Goal: Task Accomplishment & Management: Use online tool/utility

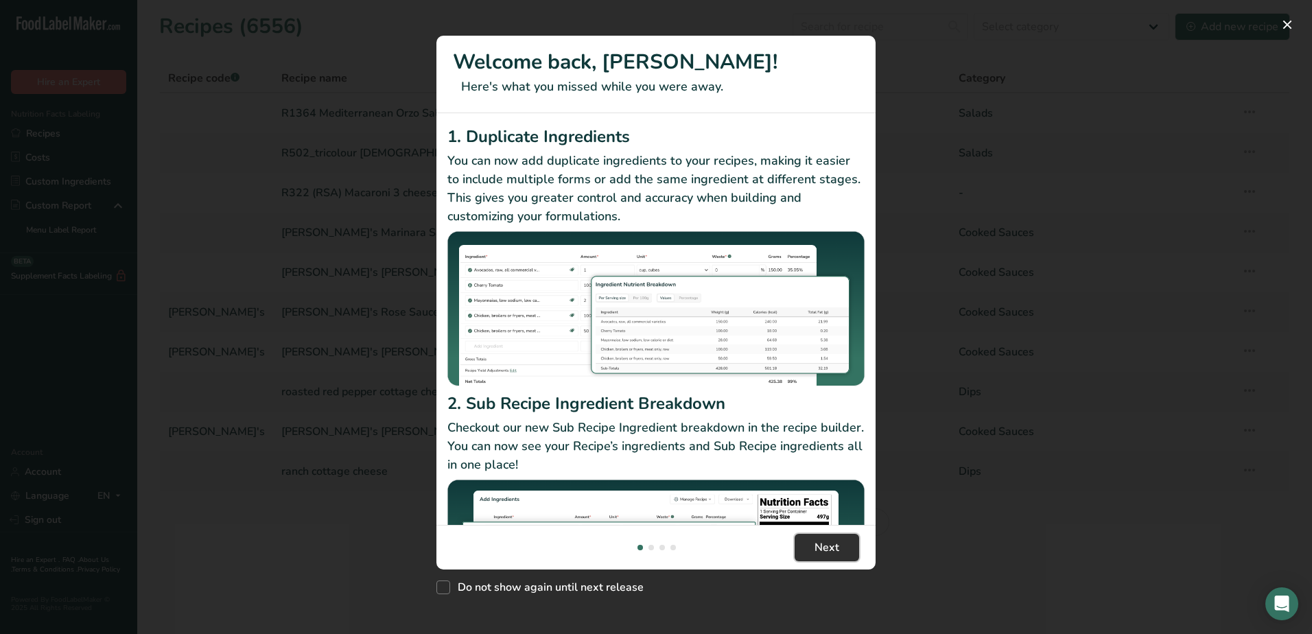
click at [830, 548] on span "Next" at bounding box center [827, 548] width 25 height 16
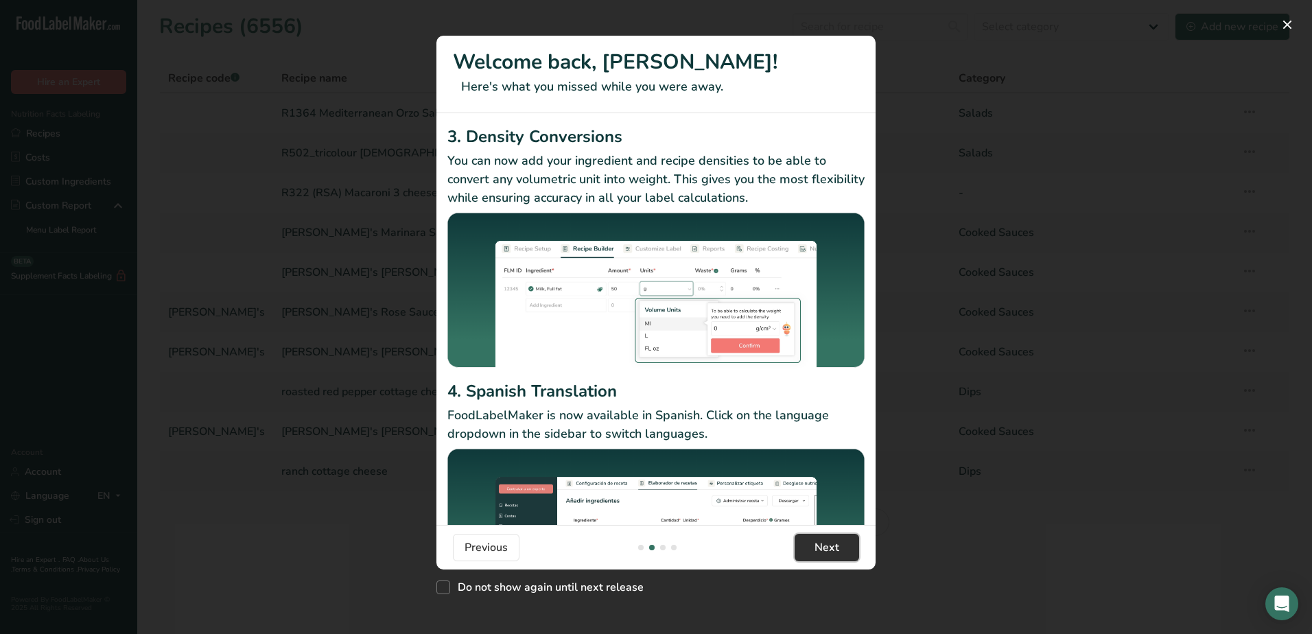
click at [830, 548] on span "Next" at bounding box center [827, 548] width 25 height 16
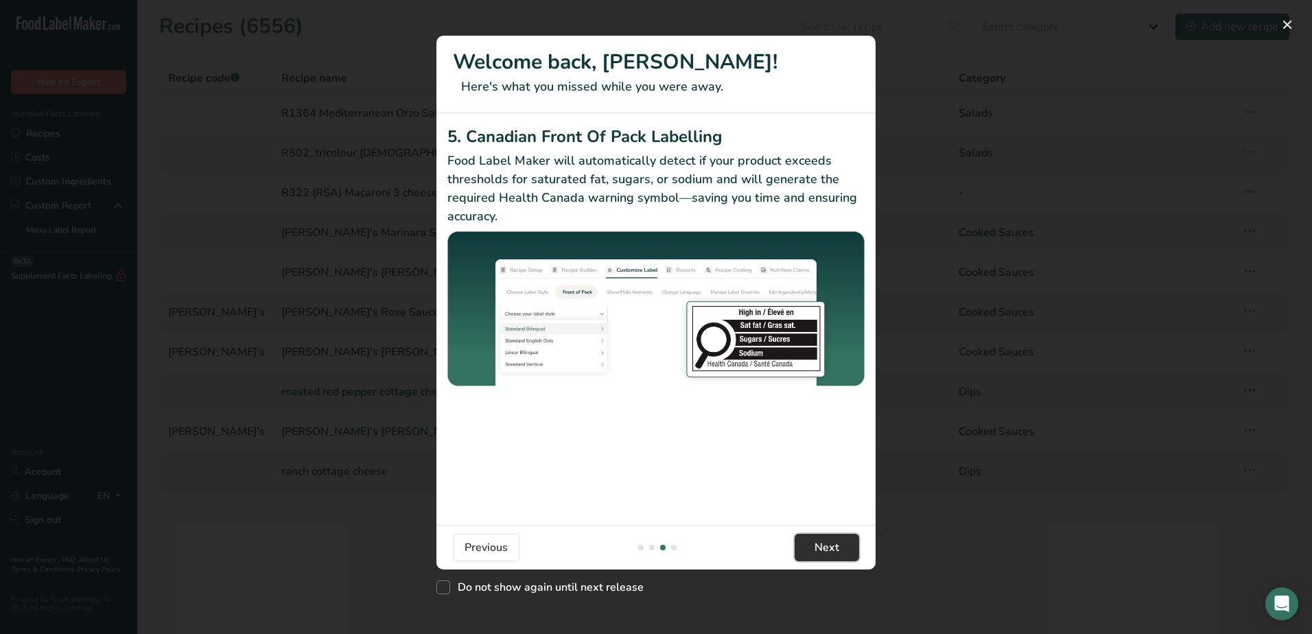
click at [830, 548] on span "Next" at bounding box center [827, 548] width 25 height 16
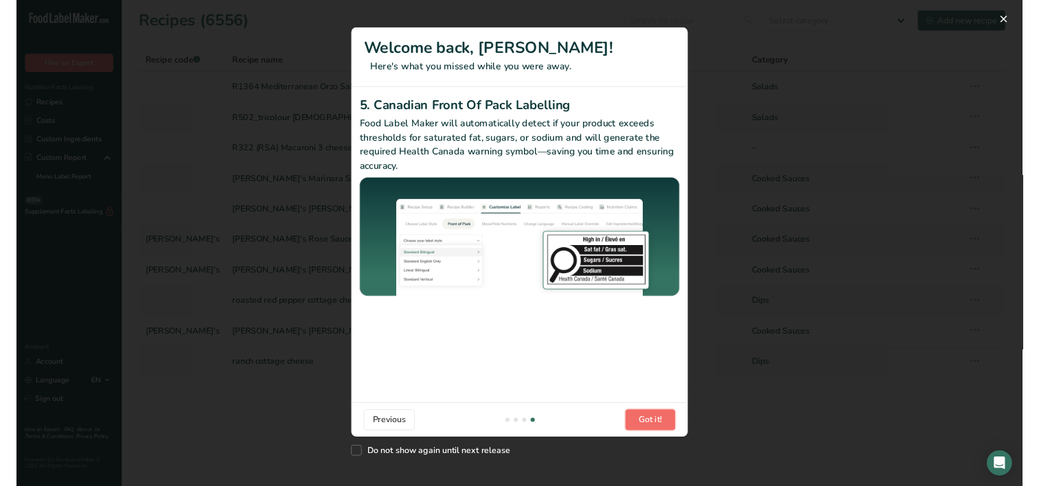
scroll to position [0, 1318]
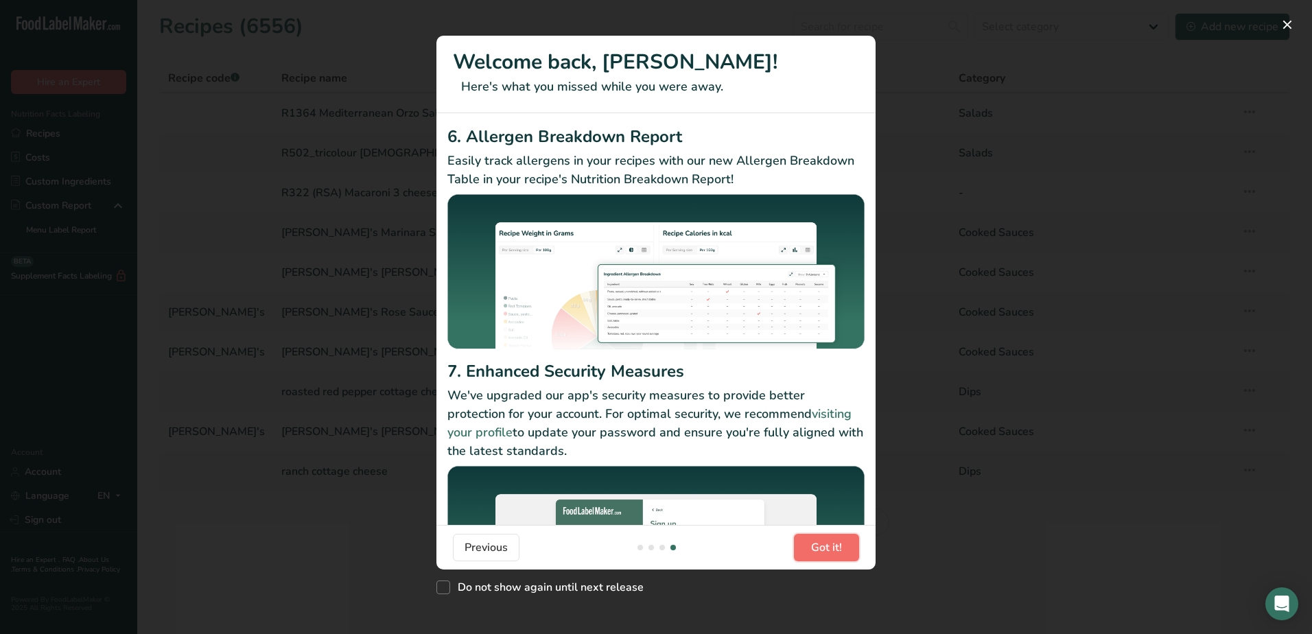
click at [830, 548] on span "Got it!" at bounding box center [826, 548] width 31 height 16
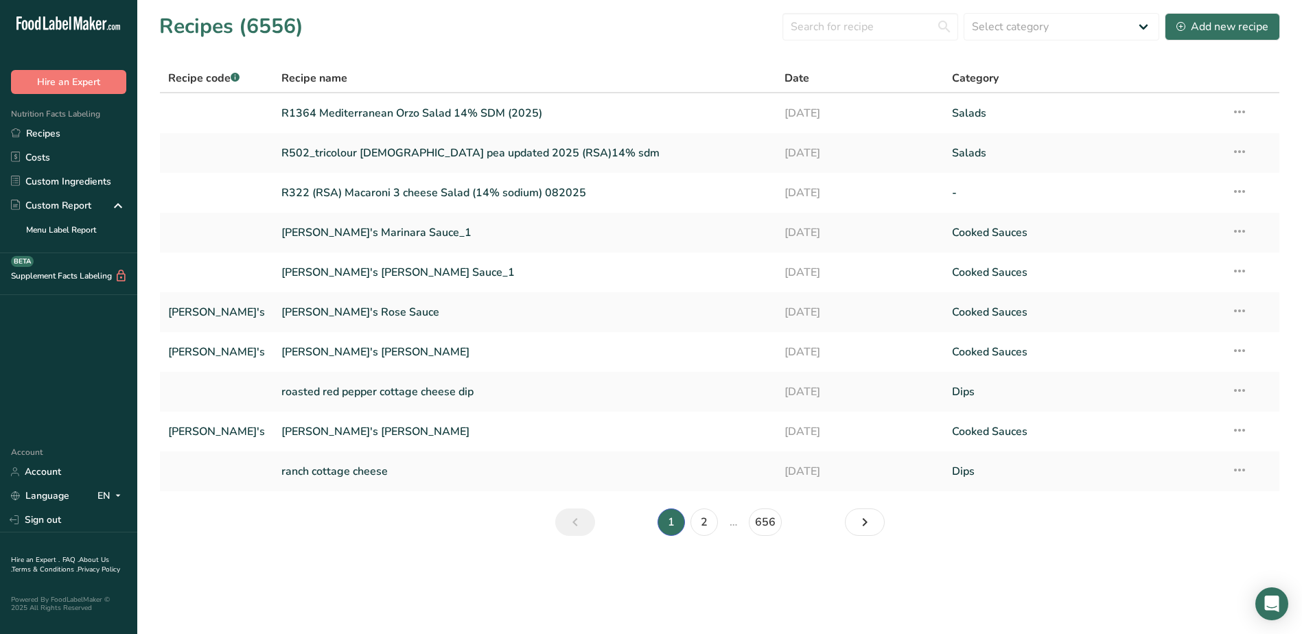
click at [830, 548] on section "Recipes (6556) Select category All Baked Goods [GEOGRAPHIC_DATA] Confectionery …" at bounding box center [719, 279] width 1165 height 558
click at [837, 24] on input "text" at bounding box center [871, 26] width 176 height 27
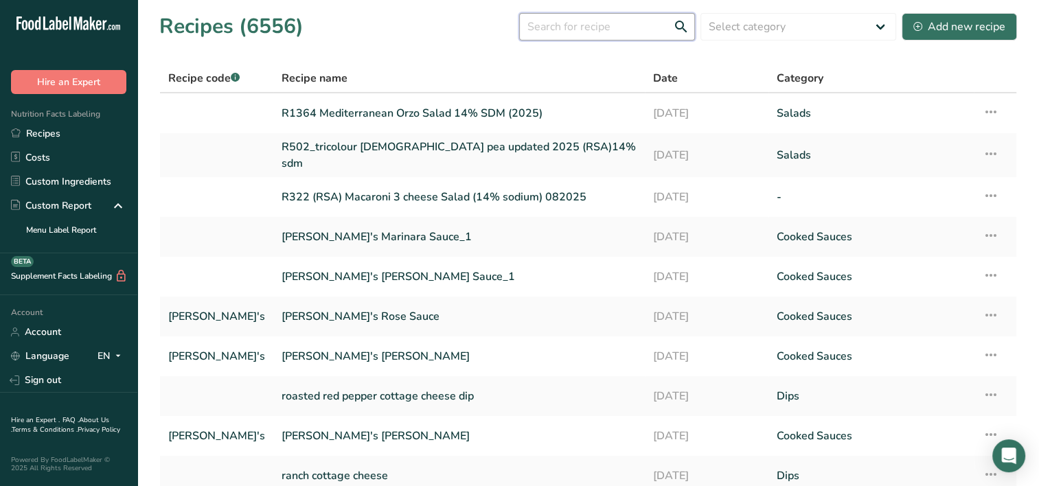
click at [607, 24] on input "text" at bounding box center [607, 26] width 176 height 27
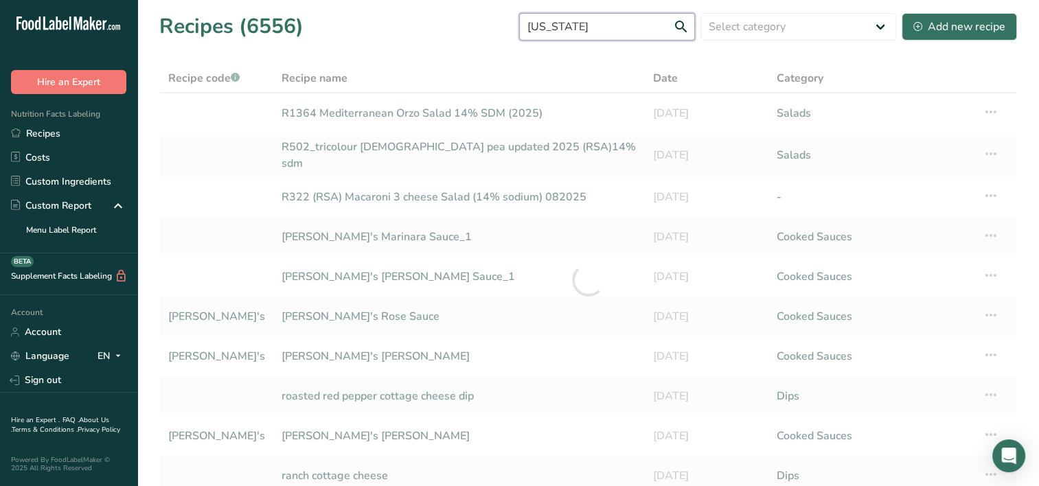
type input "[US_STATE]"
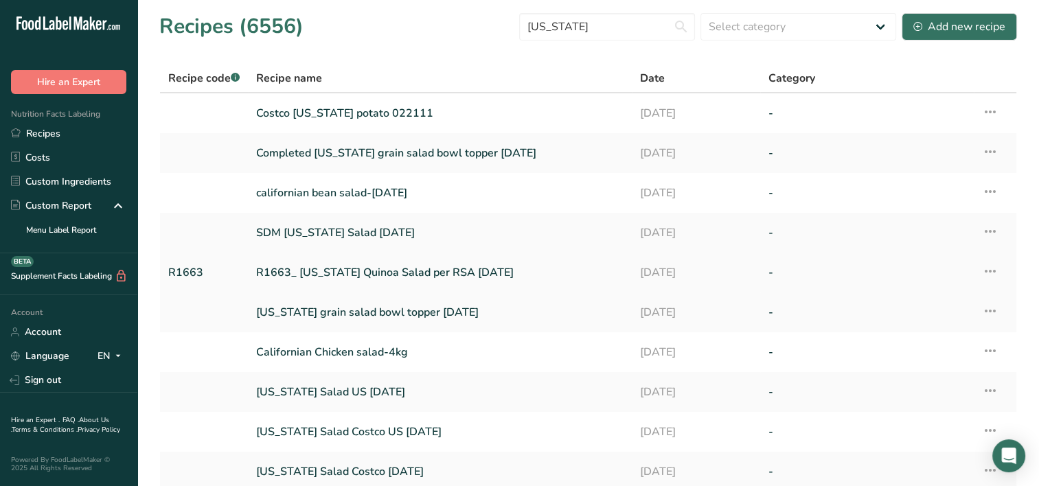
click at [454, 276] on link "R1663_ [US_STATE] Quinoa Salad per RSA [DATE]" at bounding box center [439, 272] width 367 height 29
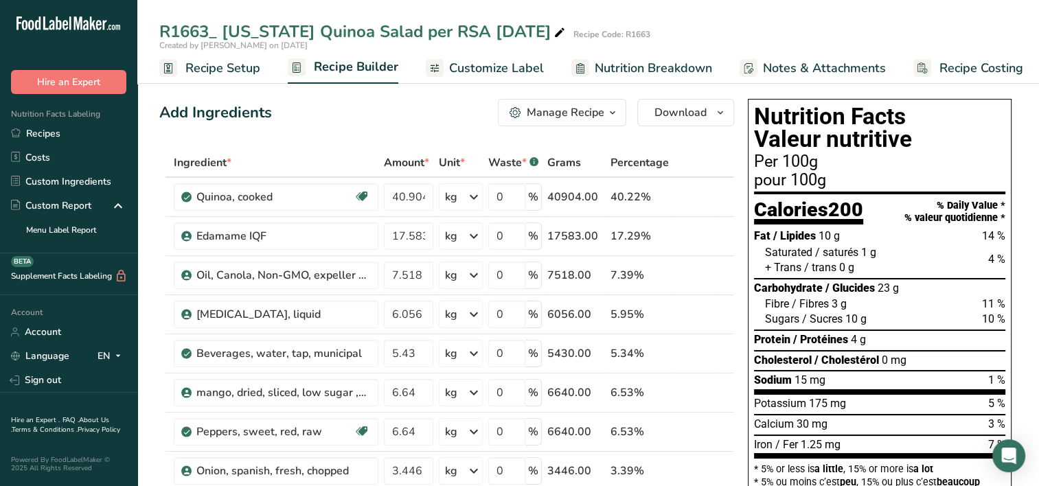
click at [615, 113] on icon "button" at bounding box center [612, 112] width 11 height 17
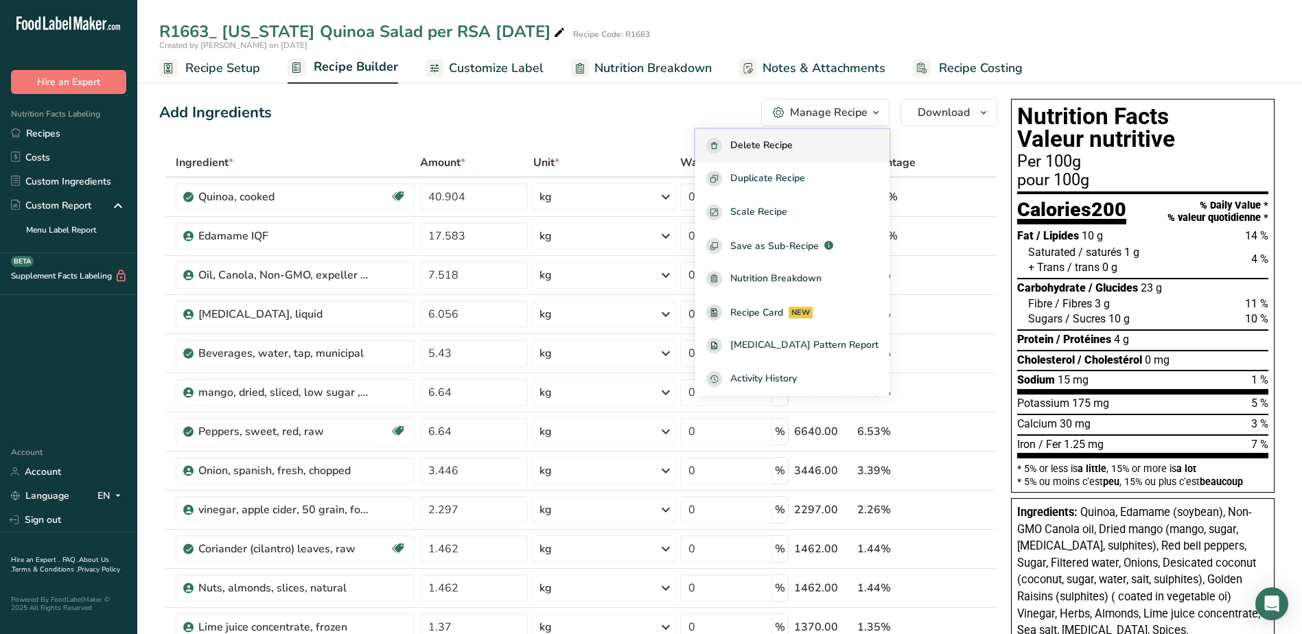
click at [873, 143] on div "Delete Recipe" at bounding box center [792, 146] width 172 height 16
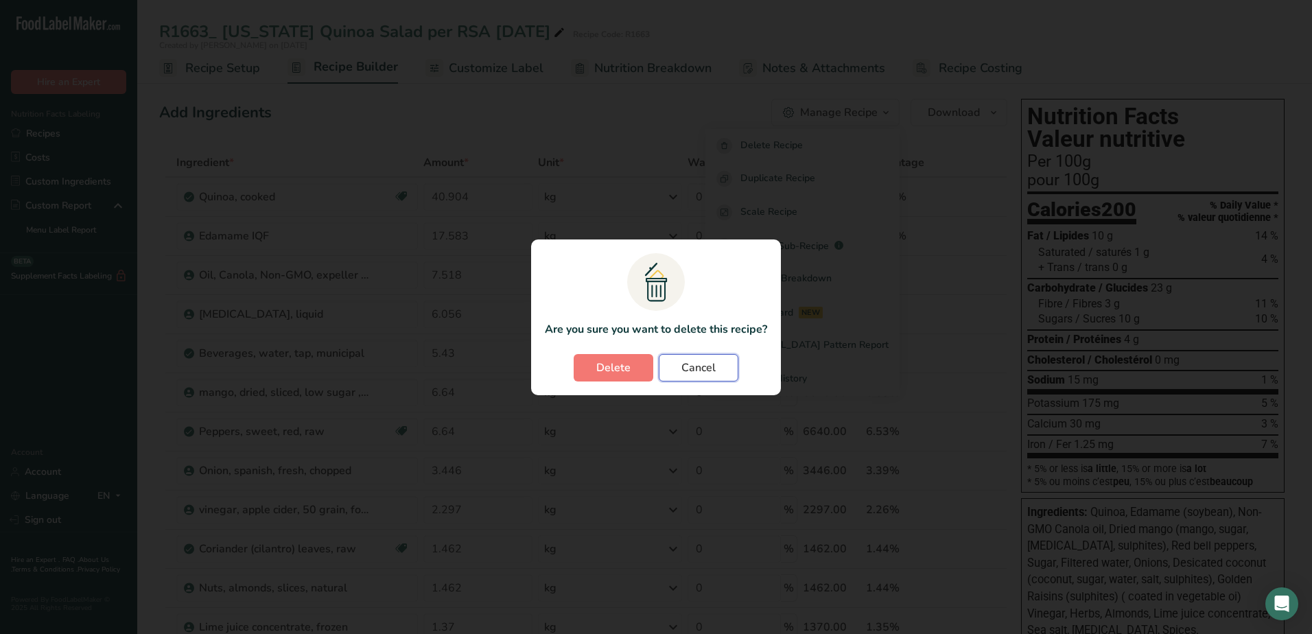
click at [719, 365] on button "Cancel" at bounding box center [699, 367] width 80 height 27
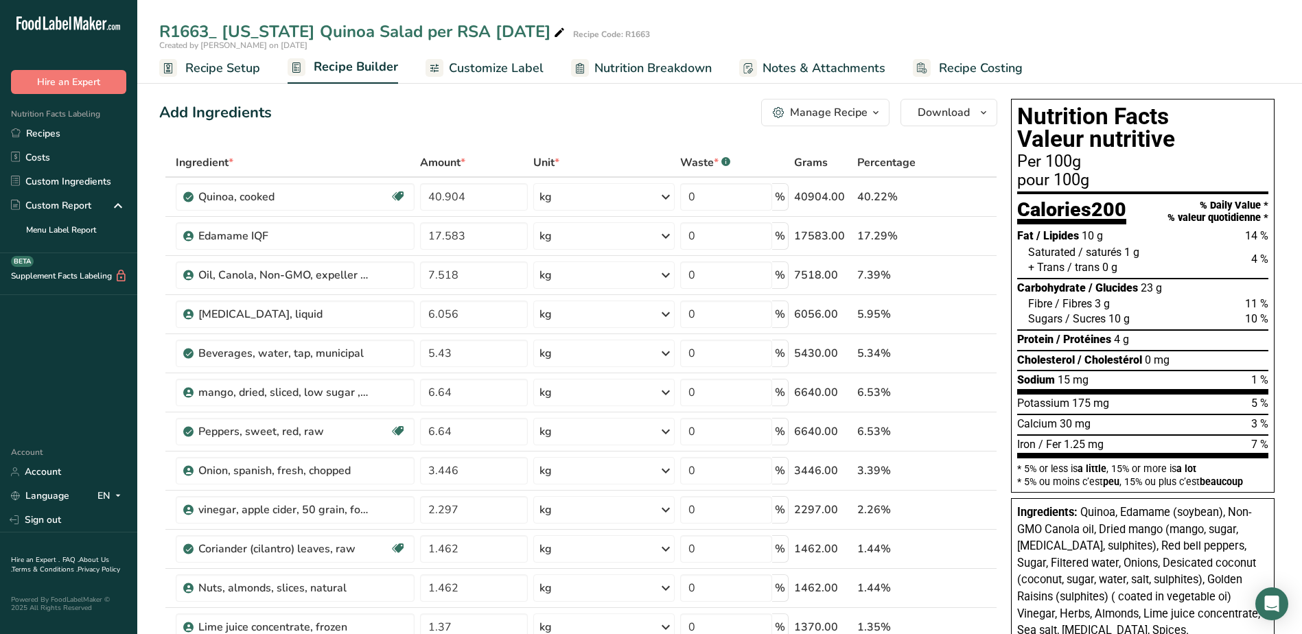
click at [166, 64] on icon at bounding box center [168, 68] width 8 height 10
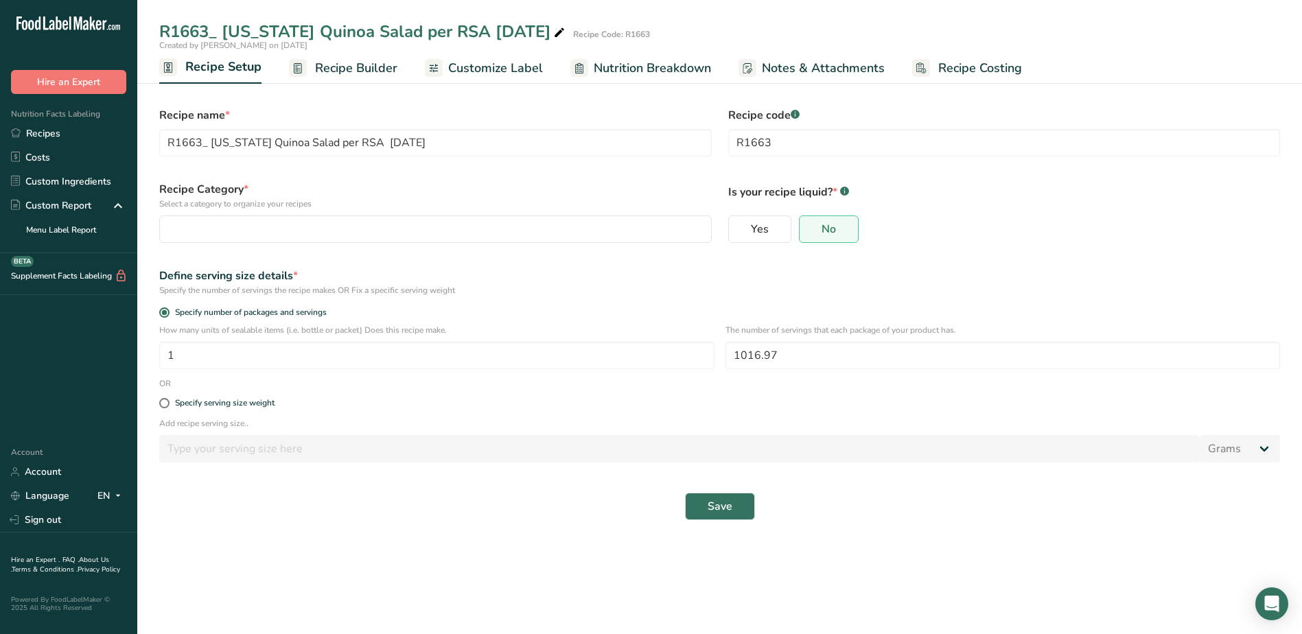
click at [330, 69] on span "Recipe Builder" at bounding box center [356, 68] width 82 height 19
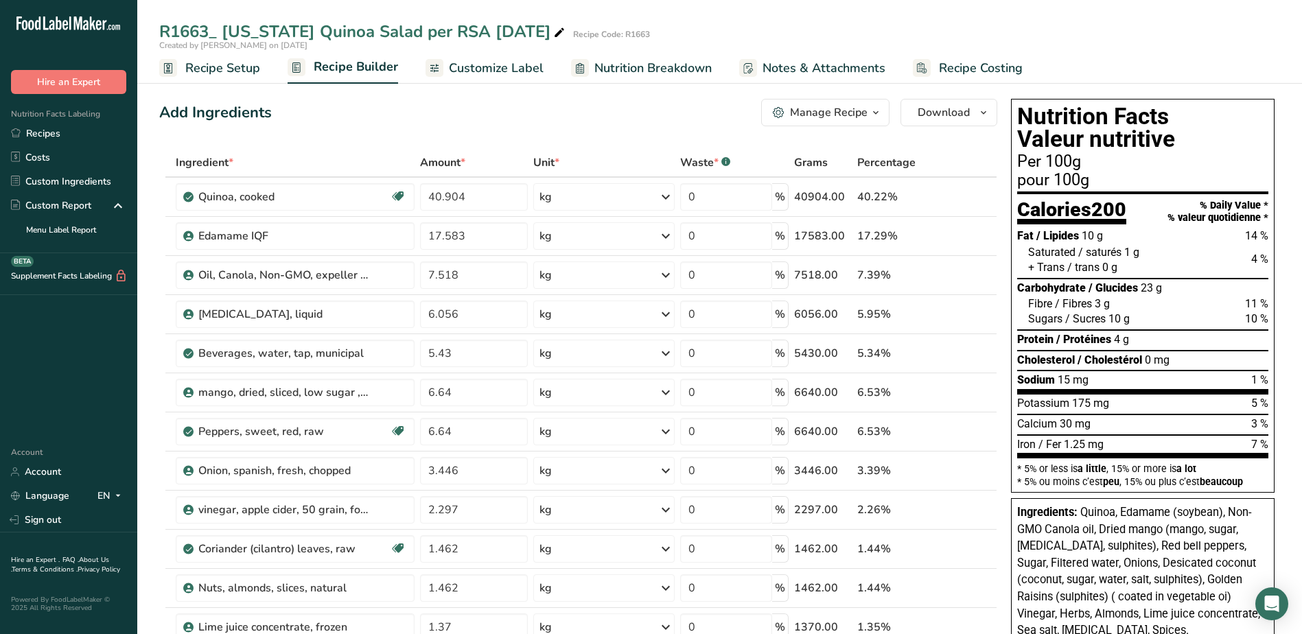
click at [455, 71] on span "Customize Label" at bounding box center [496, 68] width 95 height 19
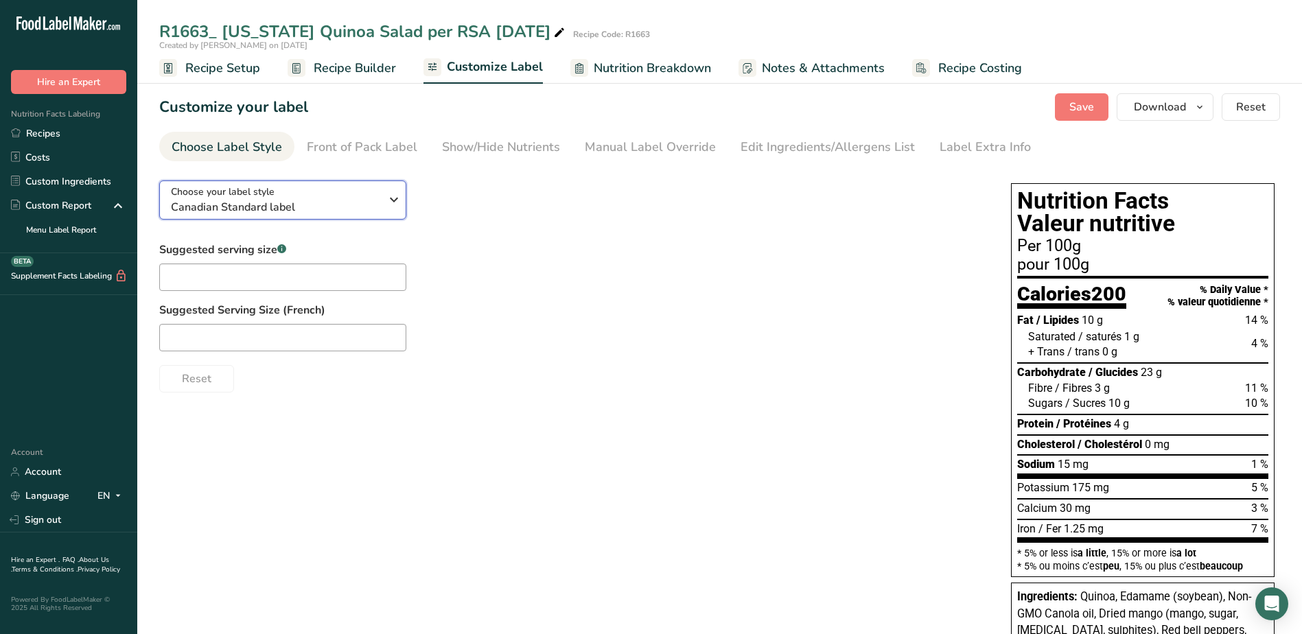
click at [309, 211] on span "Canadian Standard label" at bounding box center [275, 207] width 209 height 16
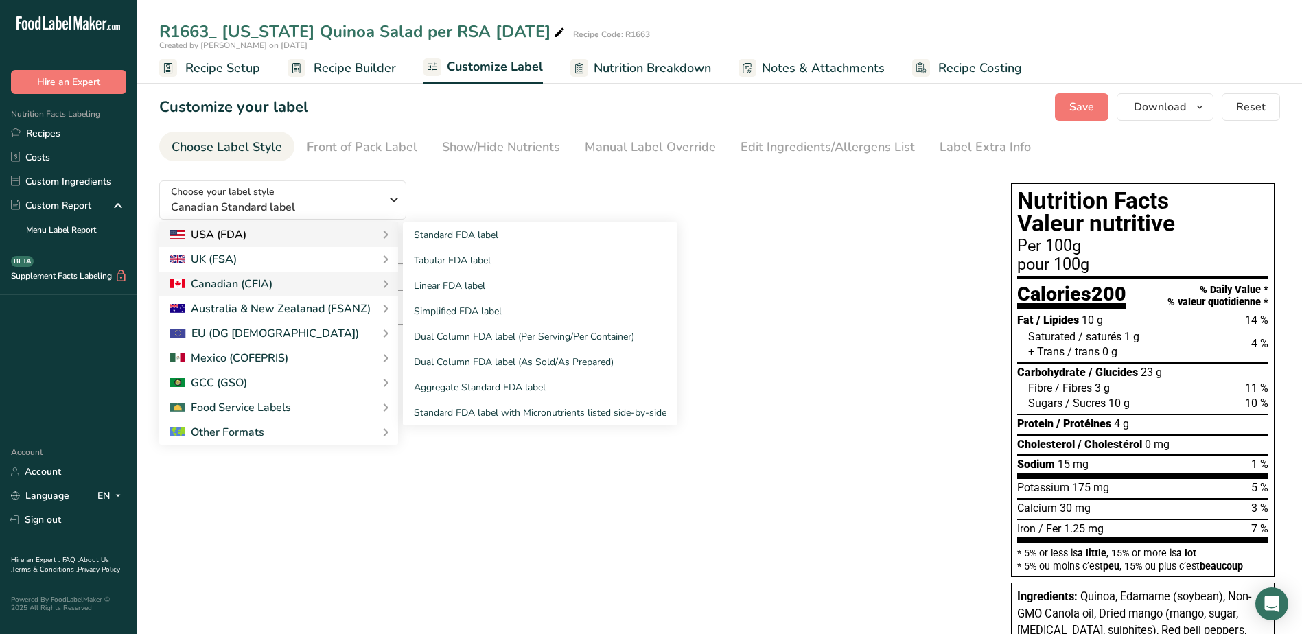
click at [294, 239] on div "USA (FDA)" at bounding box center [278, 235] width 217 height 16
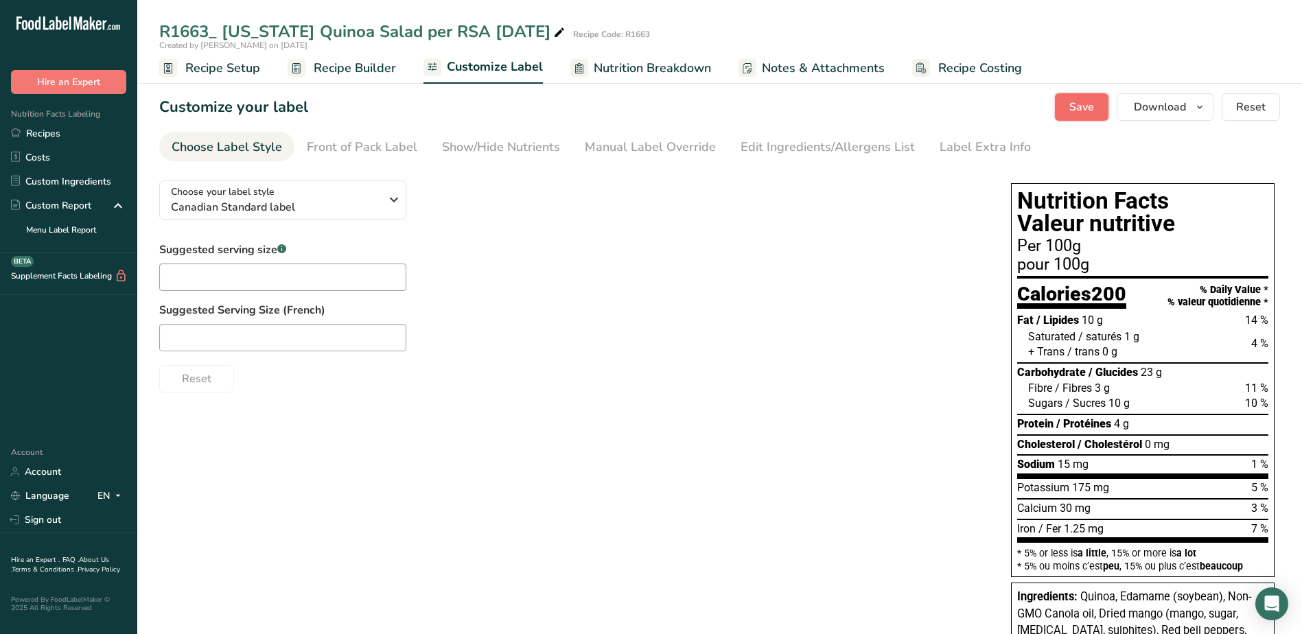
click at [1070, 116] on button "Save" at bounding box center [1082, 106] width 54 height 27
click at [321, 197] on div "Choose your label style Canadian Standard label" at bounding box center [275, 200] width 209 height 31
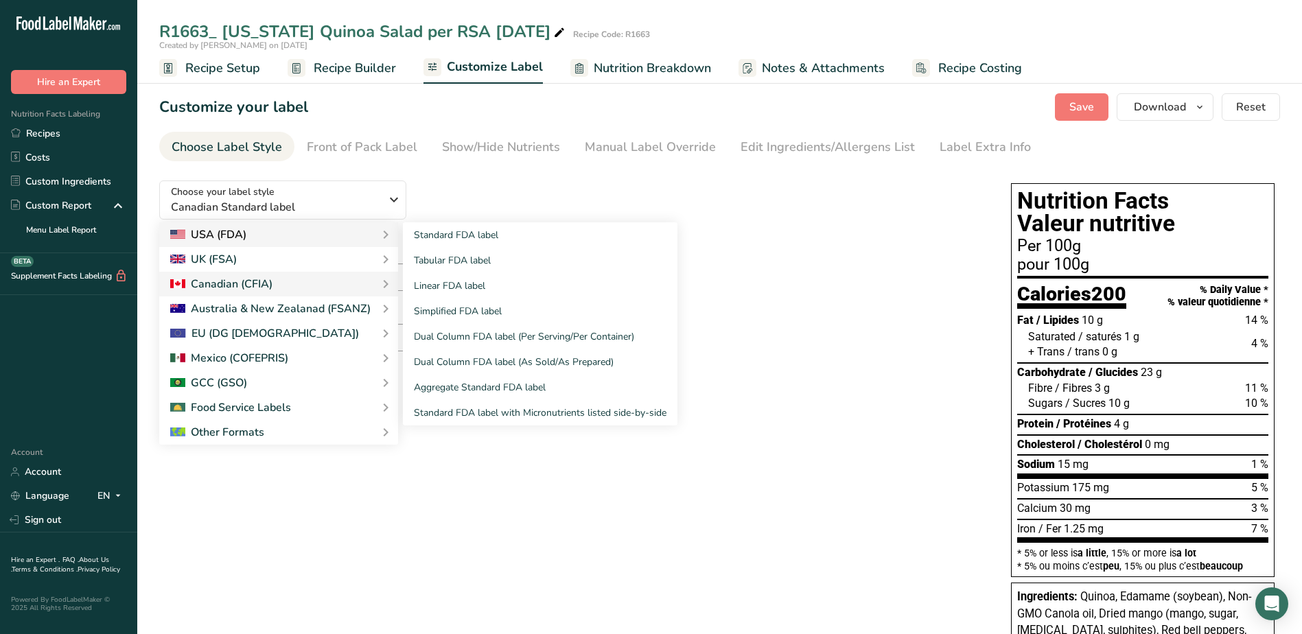
click at [253, 237] on div "USA (FDA)" at bounding box center [278, 235] width 217 height 16
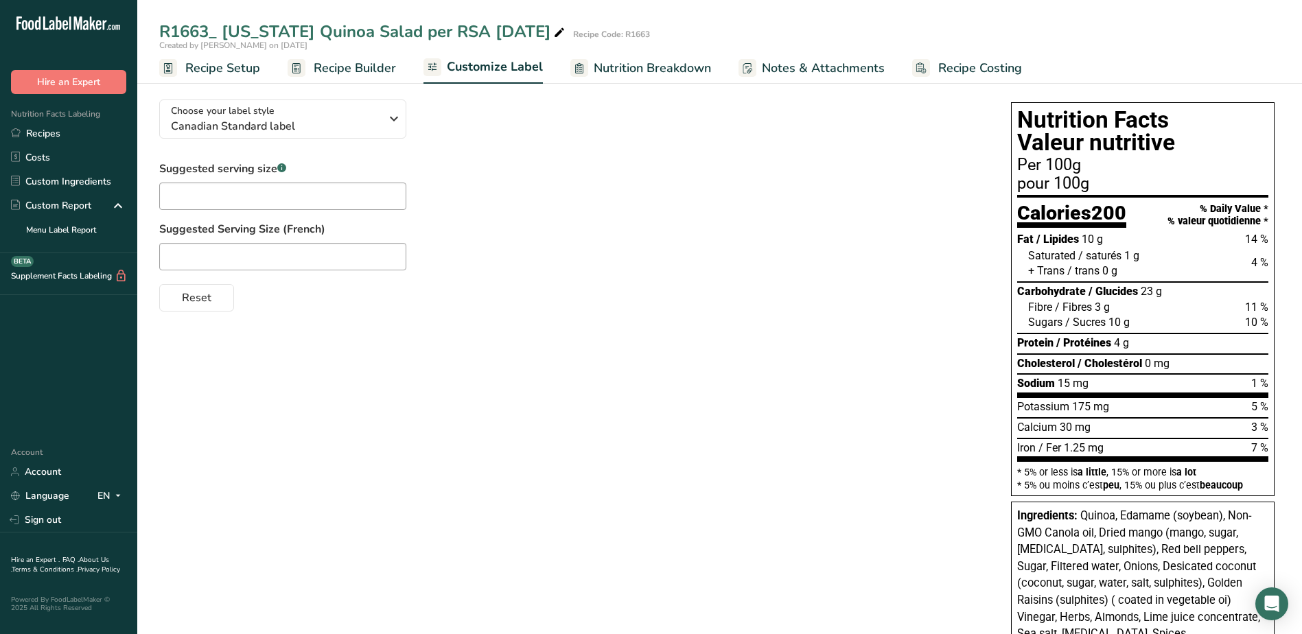
scroll to position [29, 0]
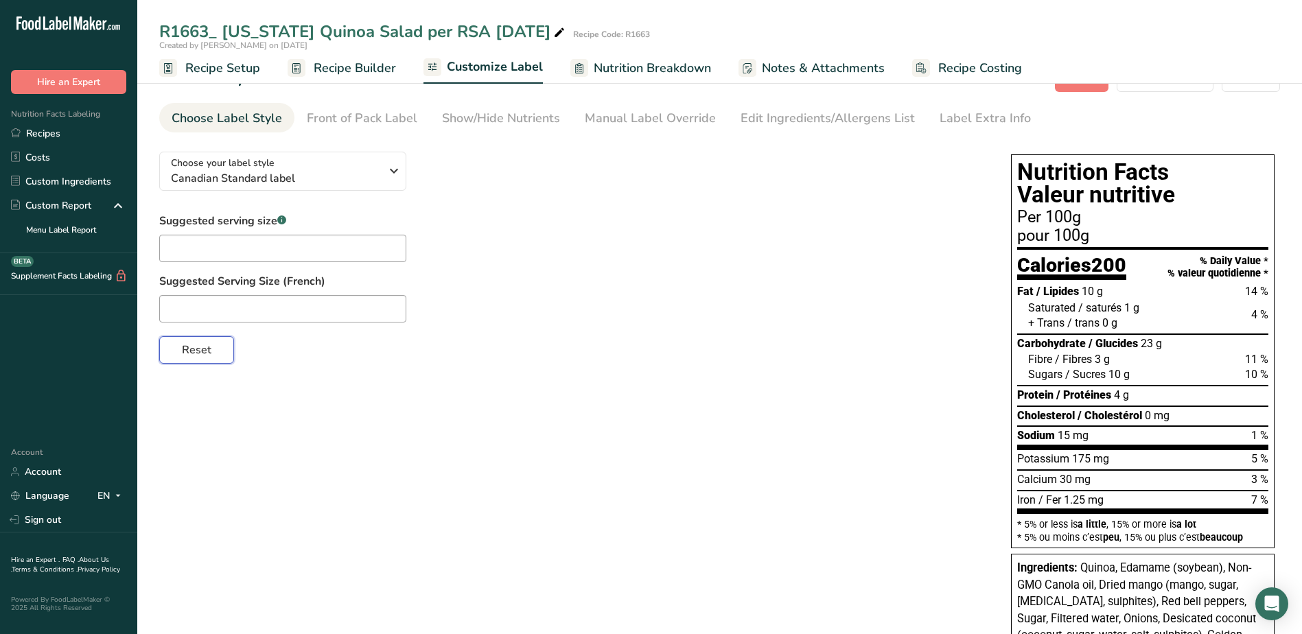
click at [170, 352] on button "Reset" at bounding box center [196, 349] width 75 height 27
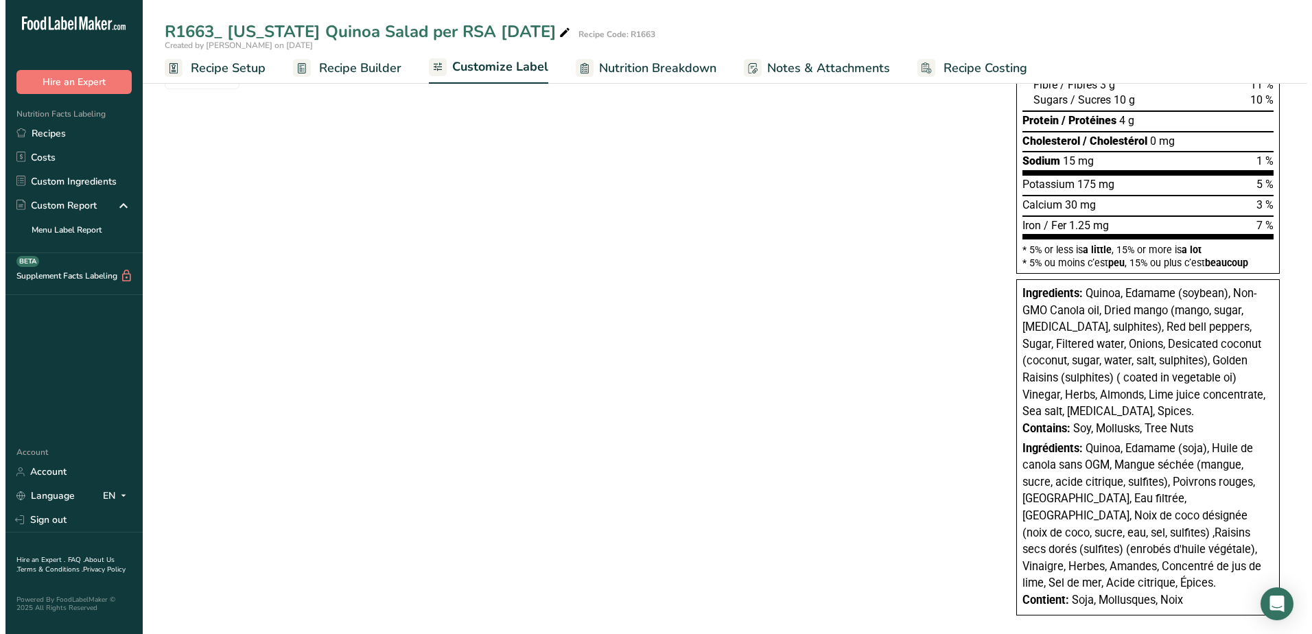
scroll to position [0, 0]
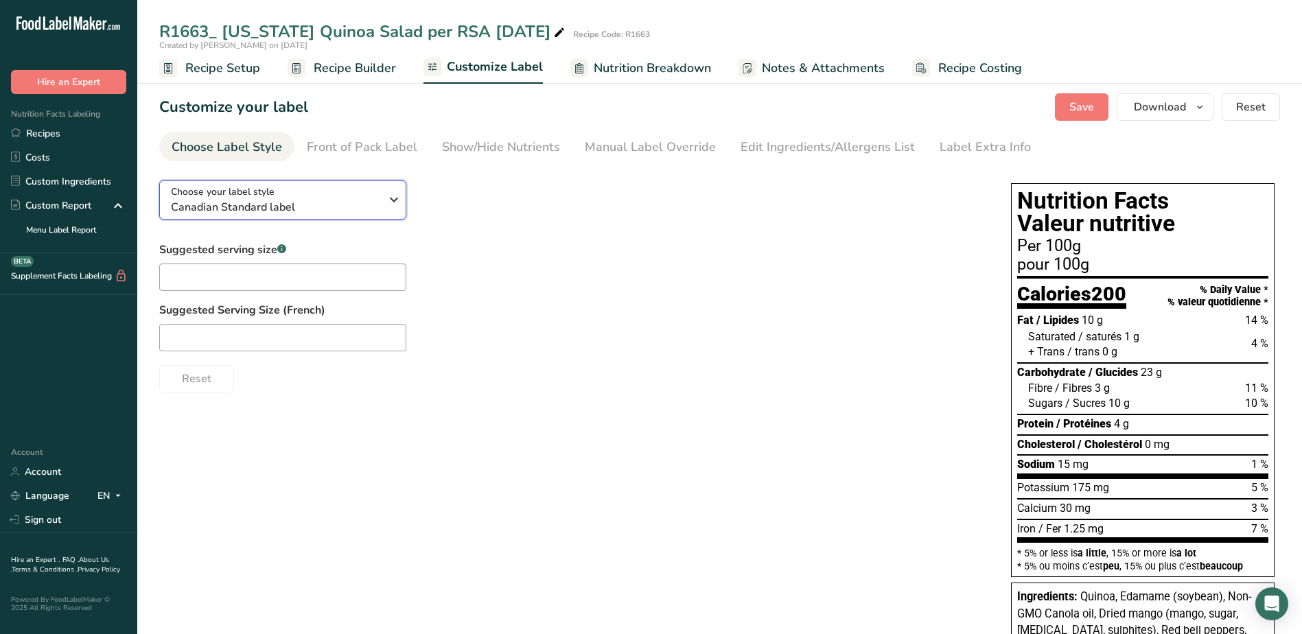
click at [327, 197] on div "Choose your label style Canadian Standard label" at bounding box center [275, 200] width 209 height 31
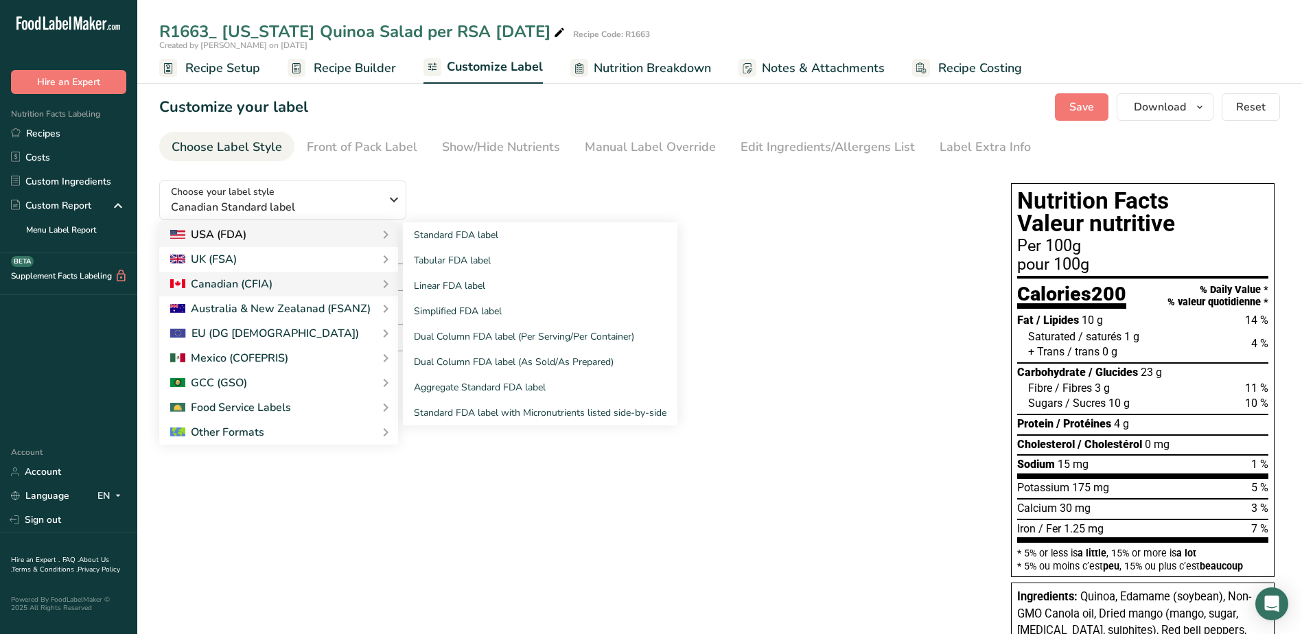
click at [268, 233] on div "USA (FDA)" at bounding box center [278, 235] width 217 height 16
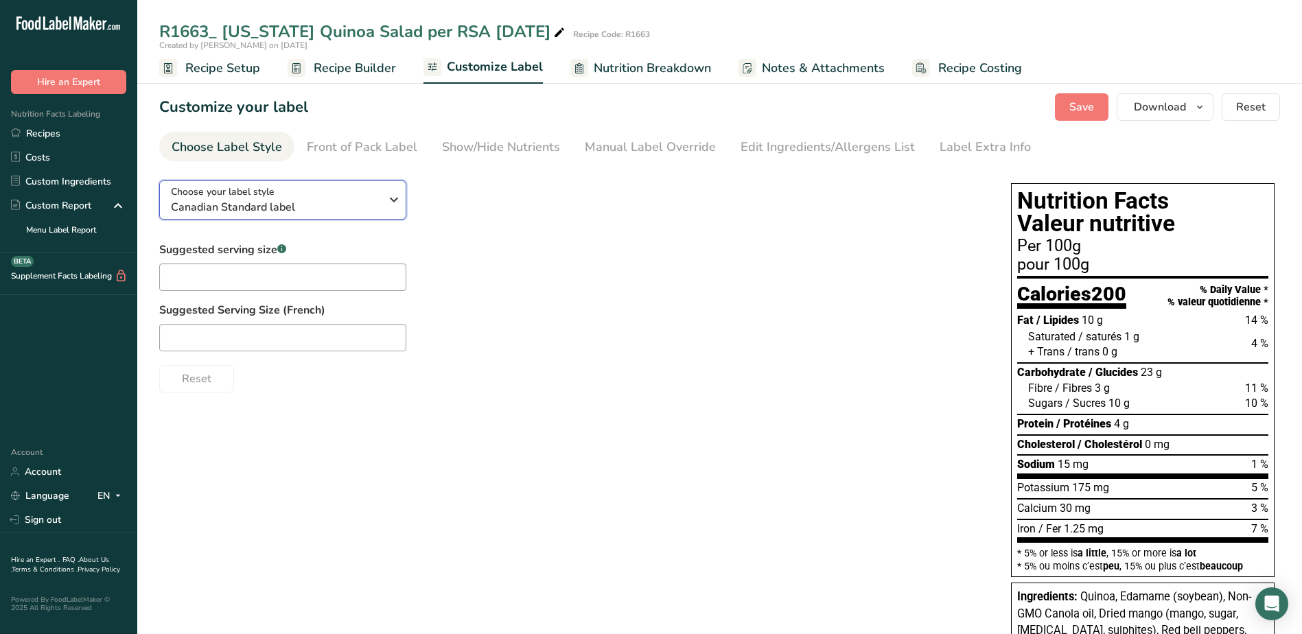
click at [280, 207] on span "Canadian Standard label" at bounding box center [275, 207] width 209 height 16
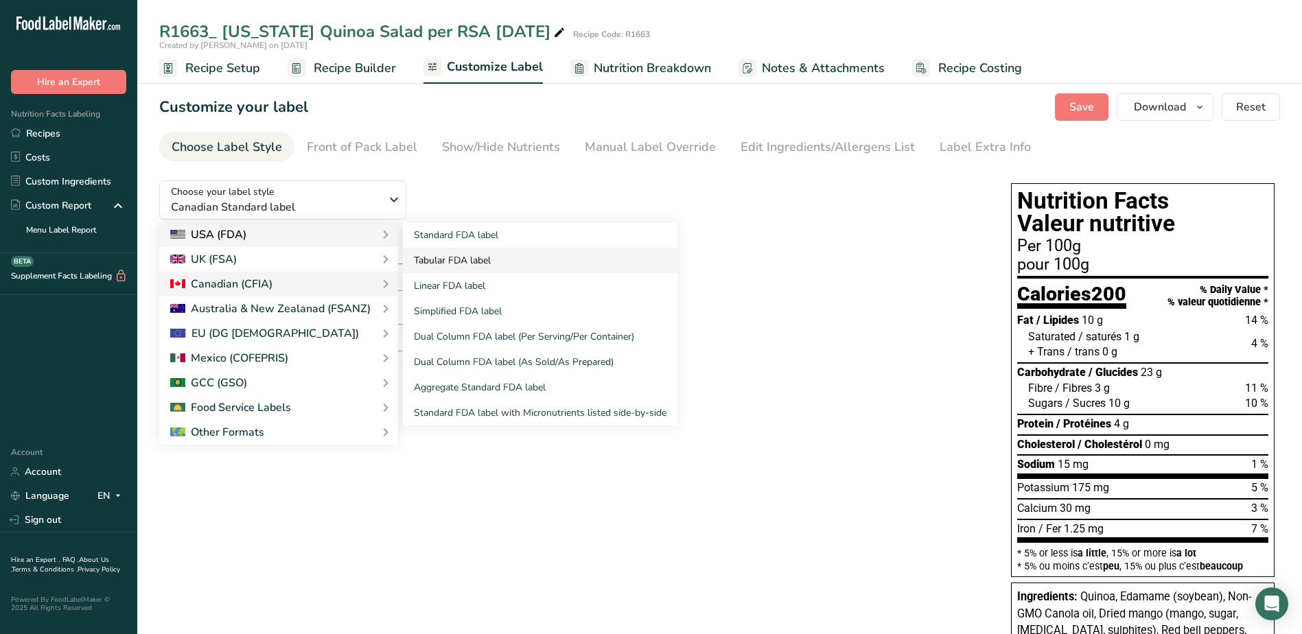
click at [471, 261] on link "Tabular FDA label" at bounding box center [540, 260] width 275 height 25
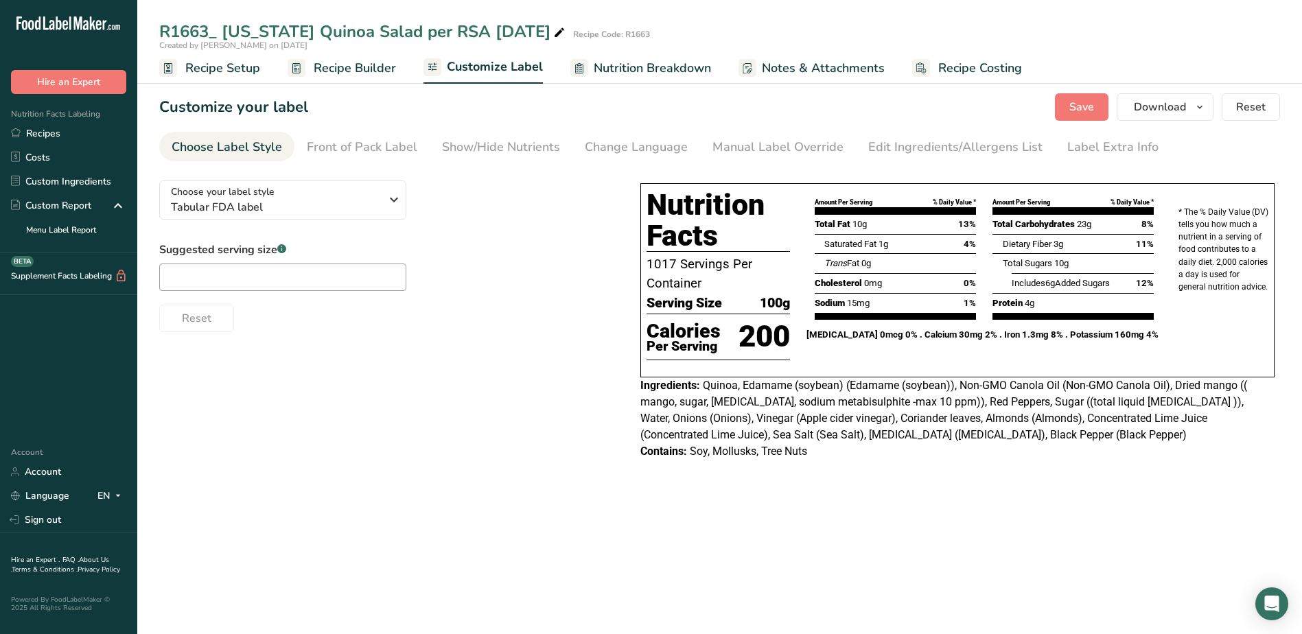
click at [471, 238] on div "Choose your label style Tabular FDA label USA (FDA) Standard FDA label Tabular …" at bounding box center [386, 251] width 454 height 163
click at [365, 210] on span "Tabular FDA label" at bounding box center [275, 207] width 209 height 16
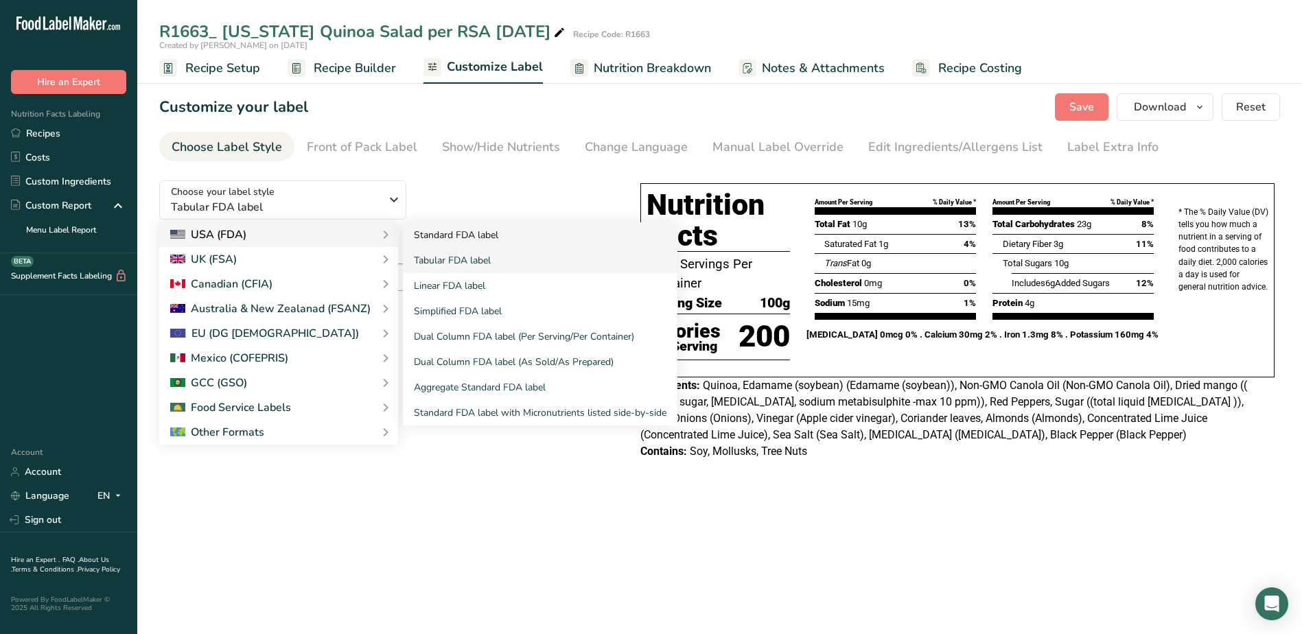
click at [481, 240] on link "Standard FDA label" at bounding box center [540, 234] width 275 height 25
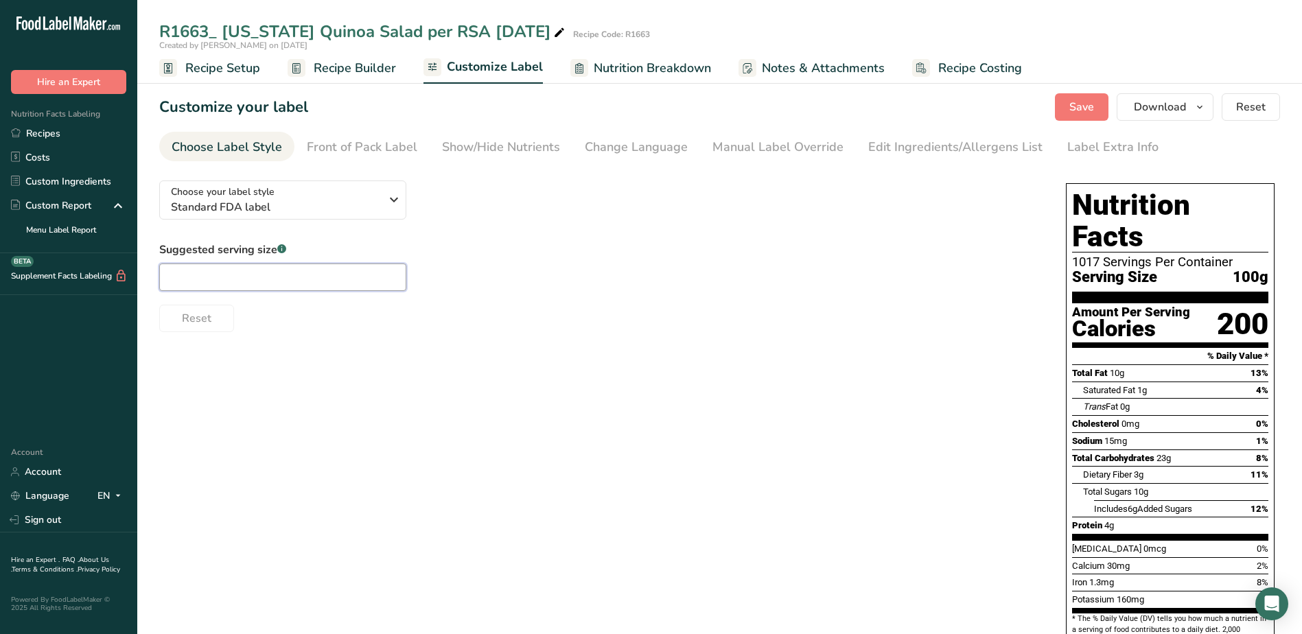
click at [276, 281] on input "text" at bounding box center [282, 277] width 247 height 27
click at [316, 199] on span "Standard FDA label" at bounding box center [275, 207] width 209 height 16
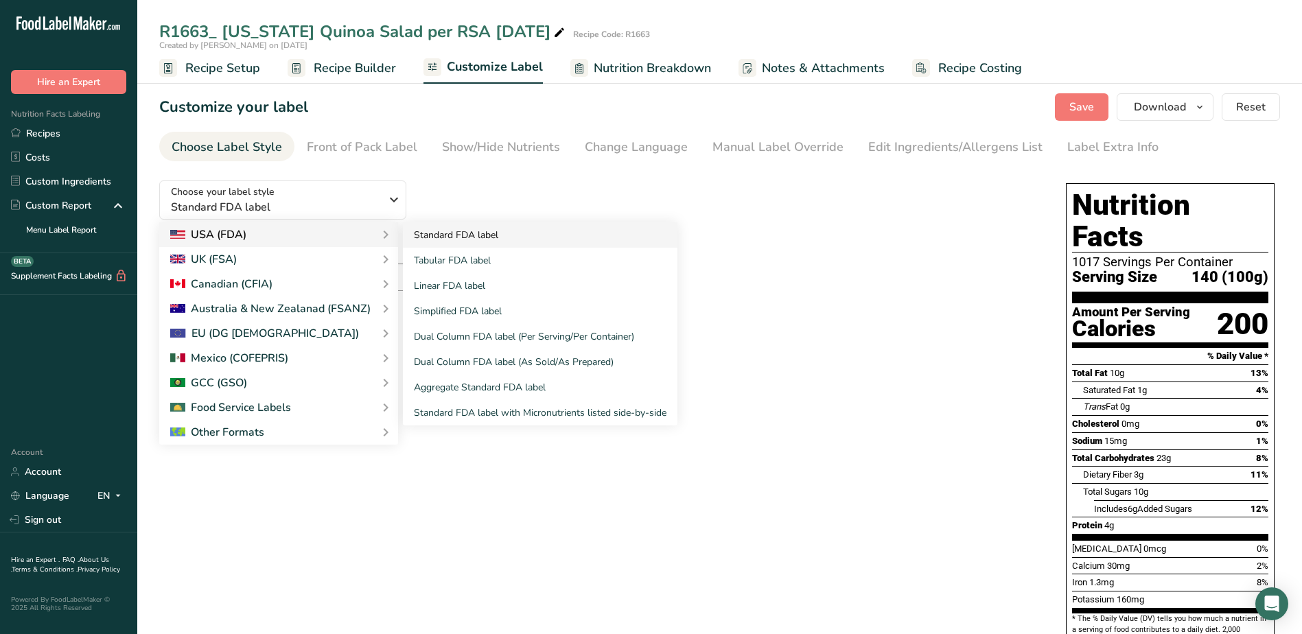
click at [458, 235] on link "Standard FDA label" at bounding box center [540, 234] width 275 height 25
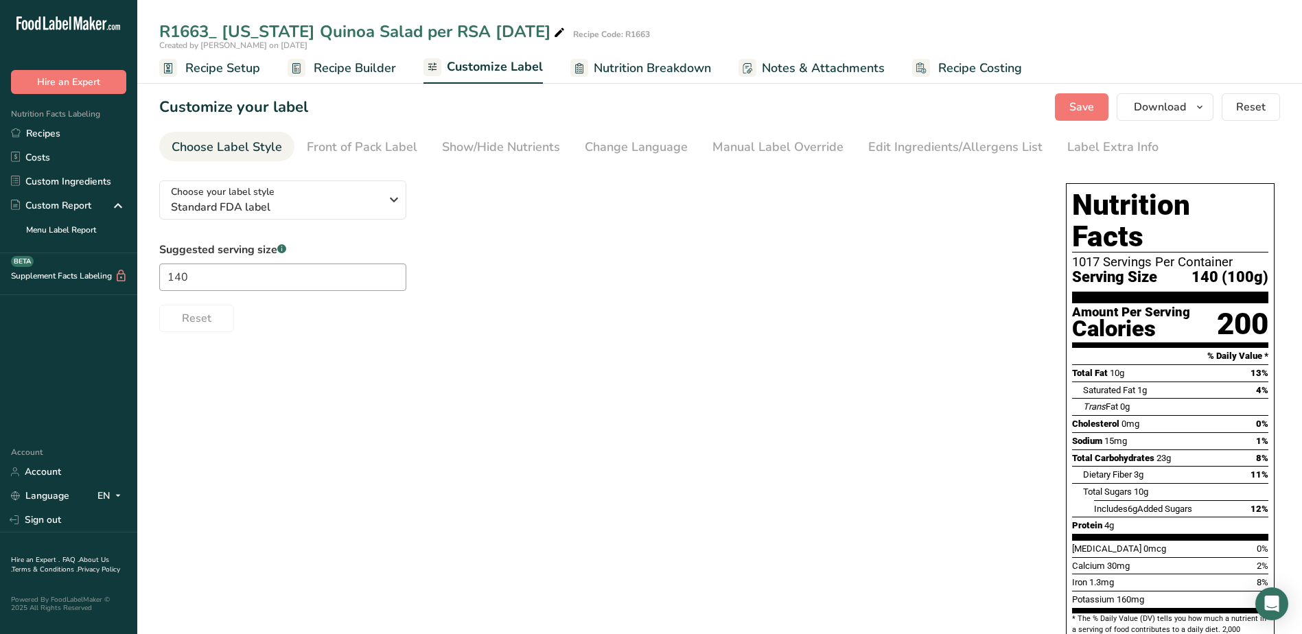
drag, startPoint x: 326, startPoint y: 363, endPoint x: 194, endPoint y: 269, distance: 162.5
click at [326, 363] on div "Choose your label style Standard FDA label USA (FDA) Standard FDA label Tabular…" at bounding box center [719, 493] width 1121 height 646
click at [198, 276] on input "140" at bounding box center [282, 277] width 247 height 27
type input "100"
click at [300, 211] on span "Standard FDA label" at bounding box center [275, 207] width 209 height 16
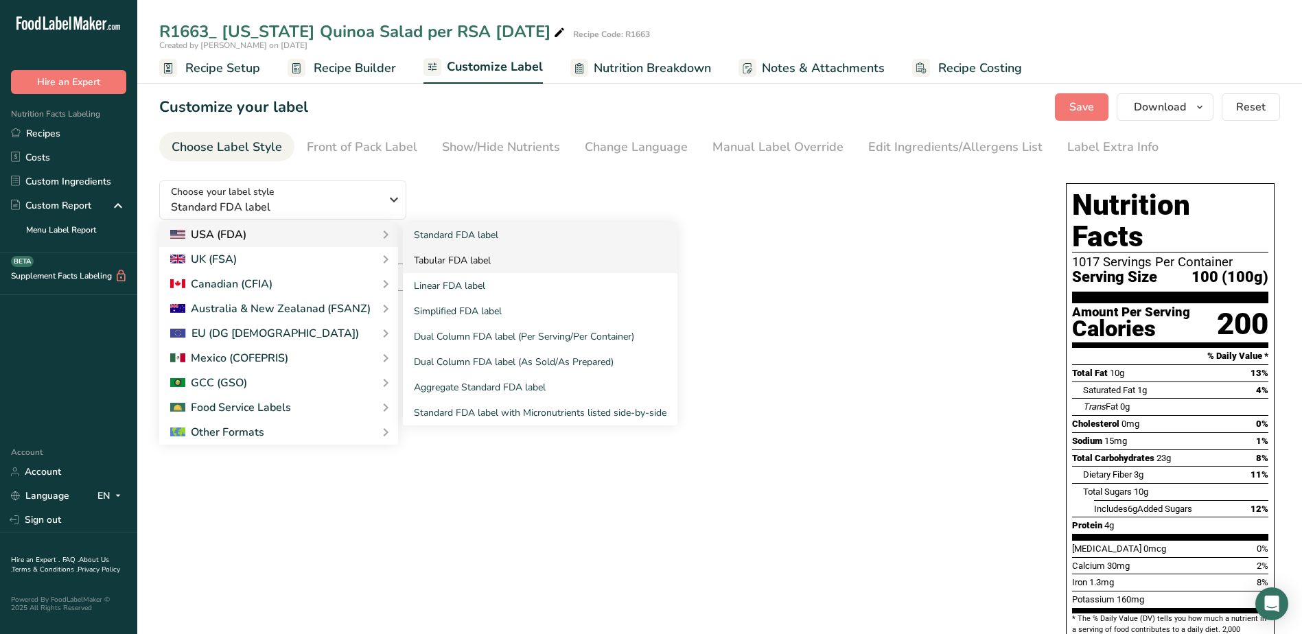
click at [445, 255] on link "Tabular FDA label" at bounding box center [540, 260] width 275 height 25
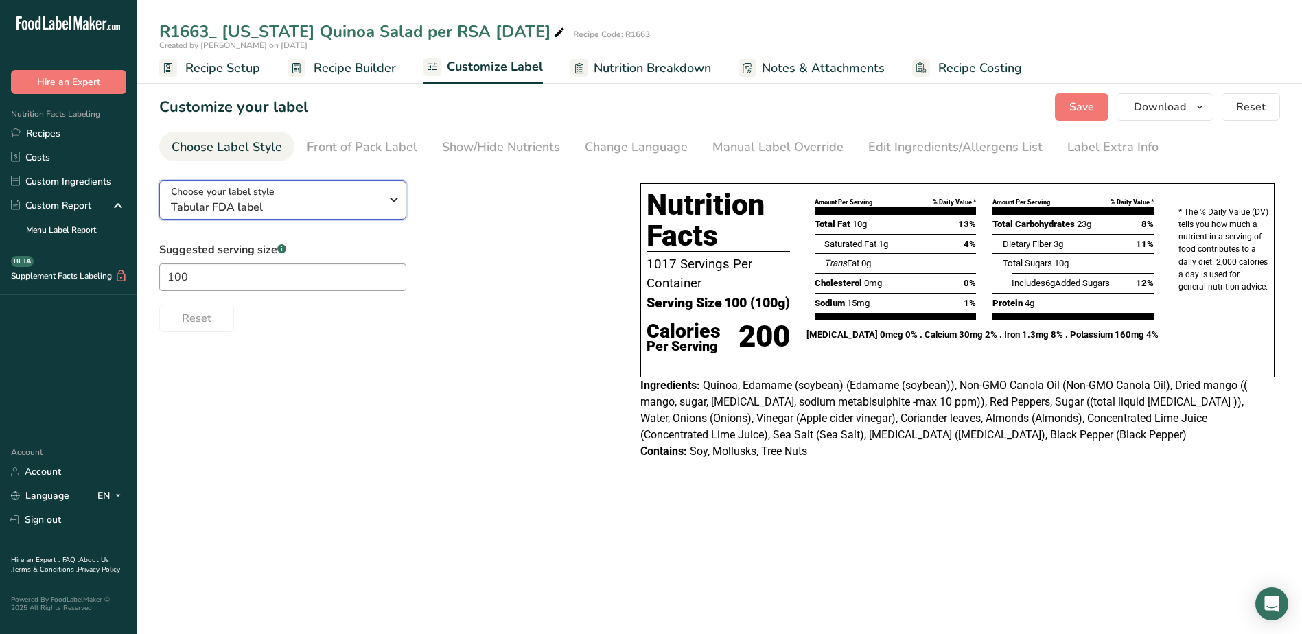
click at [378, 211] on span "Tabular FDA label" at bounding box center [275, 207] width 209 height 16
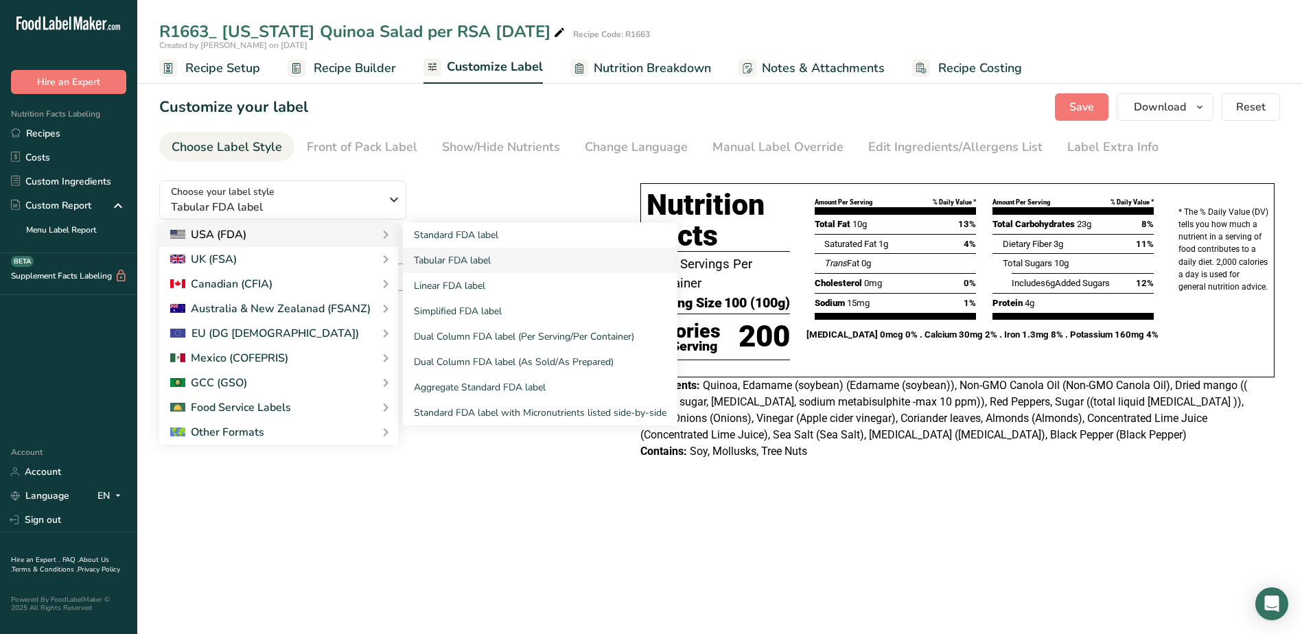
click at [328, 233] on div "USA (FDA)" at bounding box center [278, 235] width 217 height 16
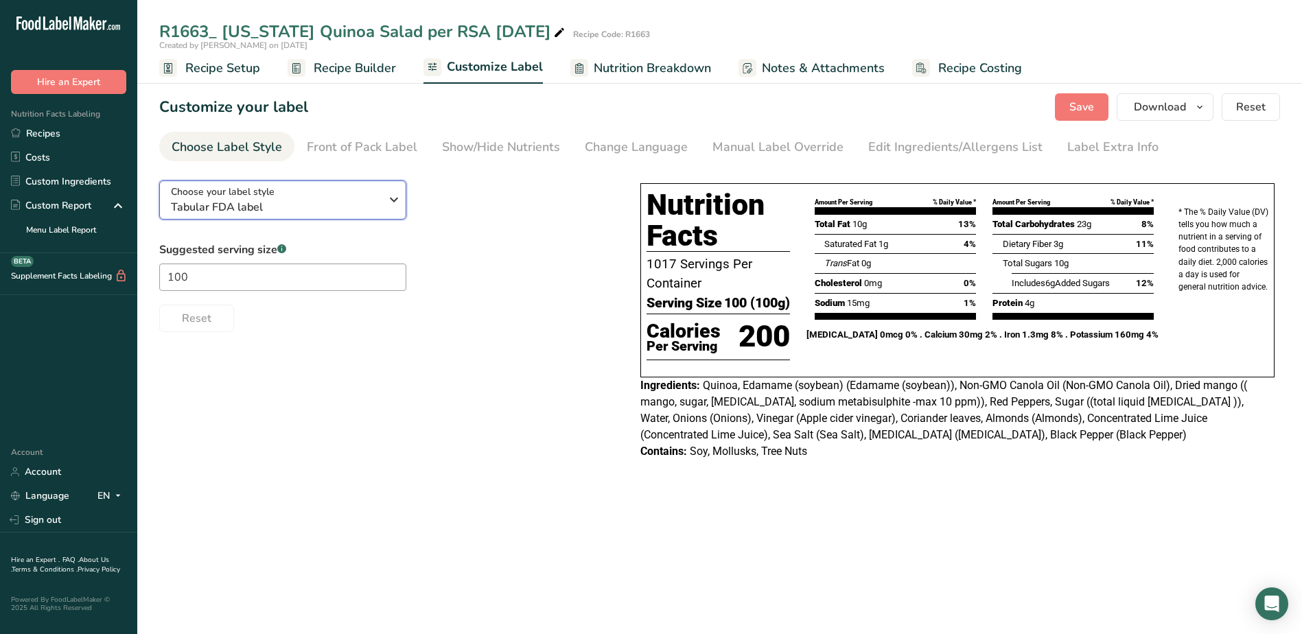
click at [348, 205] on span "Tabular FDA label" at bounding box center [275, 207] width 209 height 16
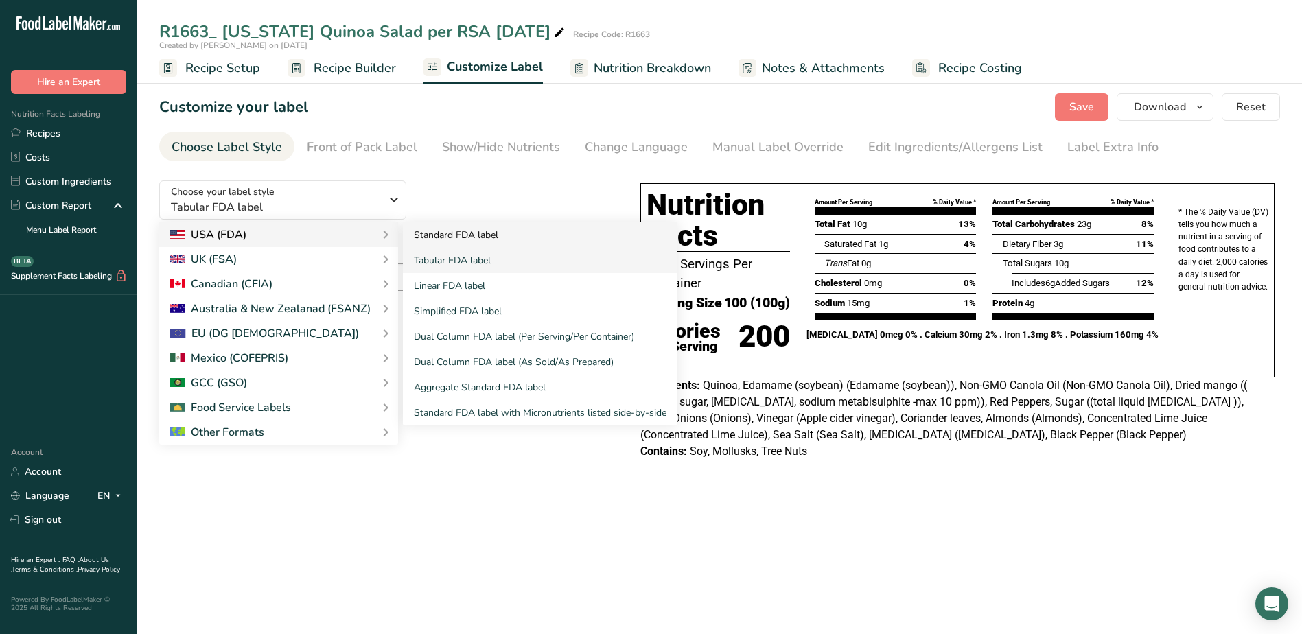
click at [463, 235] on link "Standard FDA label" at bounding box center [540, 234] width 275 height 25
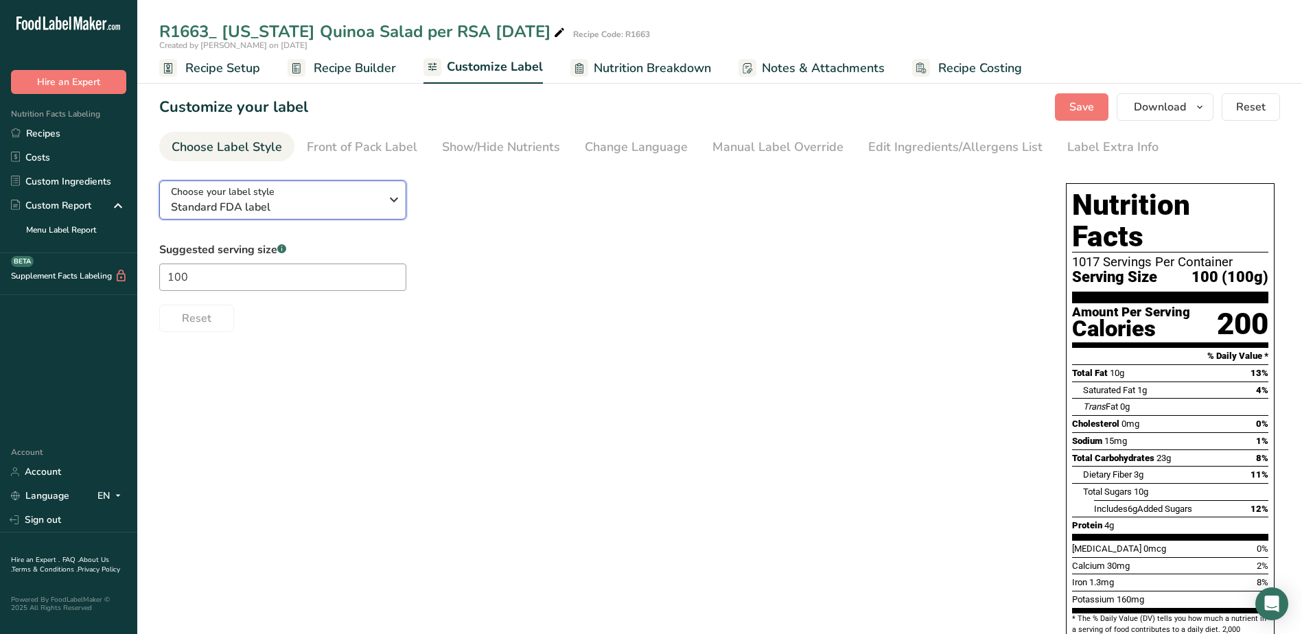
click at [338, 201] on span "Standard FDA label" at bounding box center [275, 207] width 209 height 16
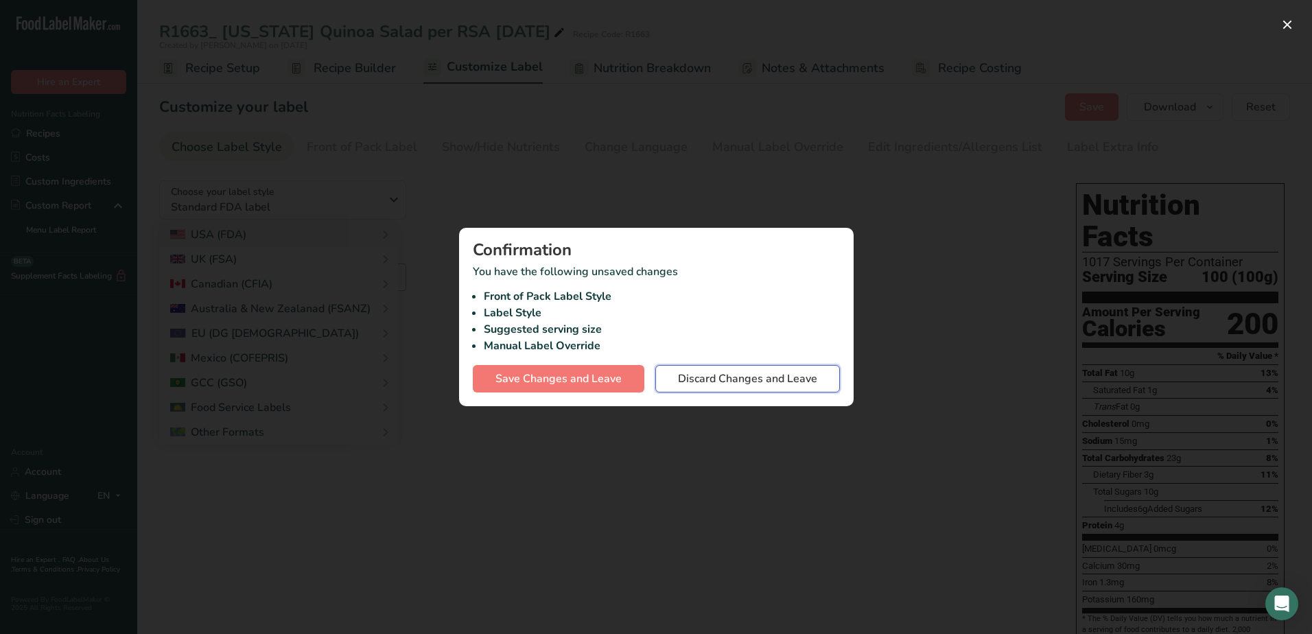
click at [748, 383] on span "Discard Changes and Leave" at bounding box center [747, 379] width 139 height 16
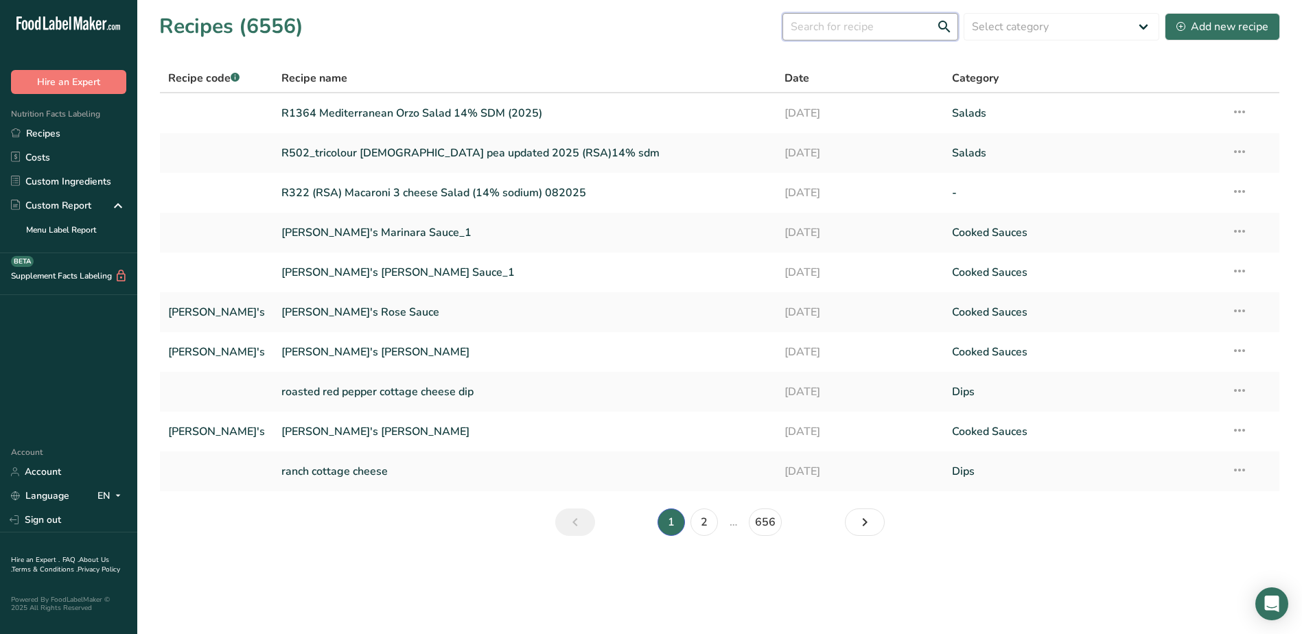
click at [831, 25] on input "text" at bounding box center [871, 26] width 176 height 27
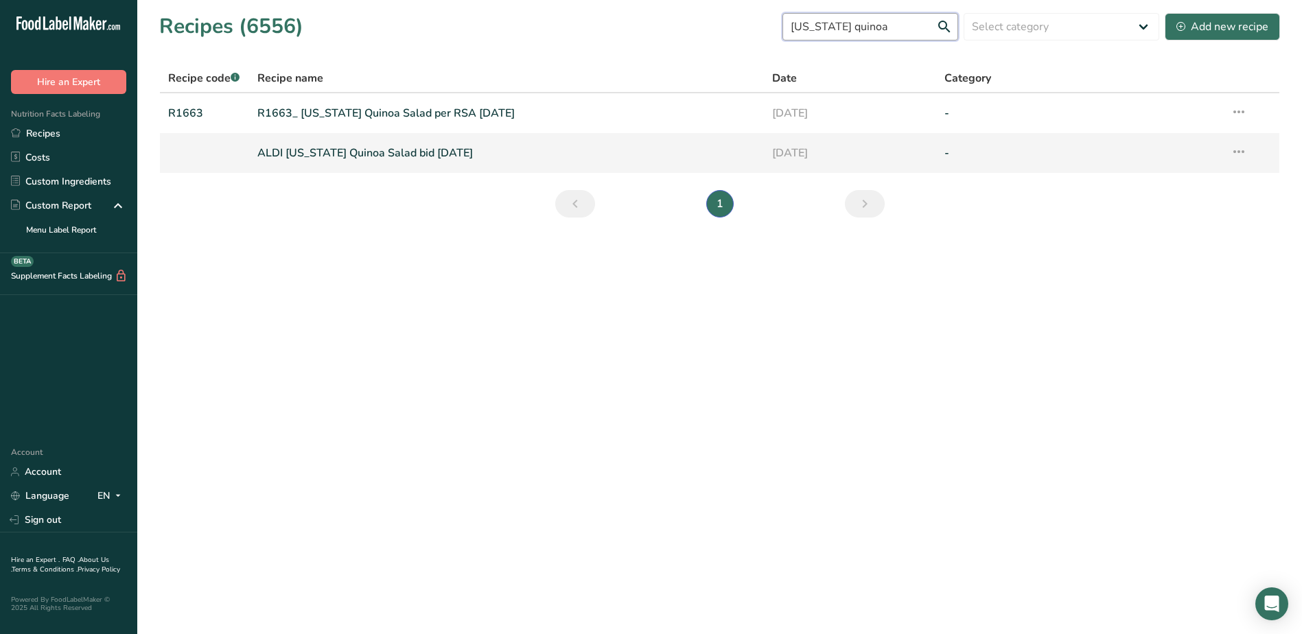
type input "[US_STATE] quinoa"
click at [377, 154] on link "ALDI [US_STATE] Quinoa Salad bid [DATE]" at bounding box center [506, 153] width 499 height 29
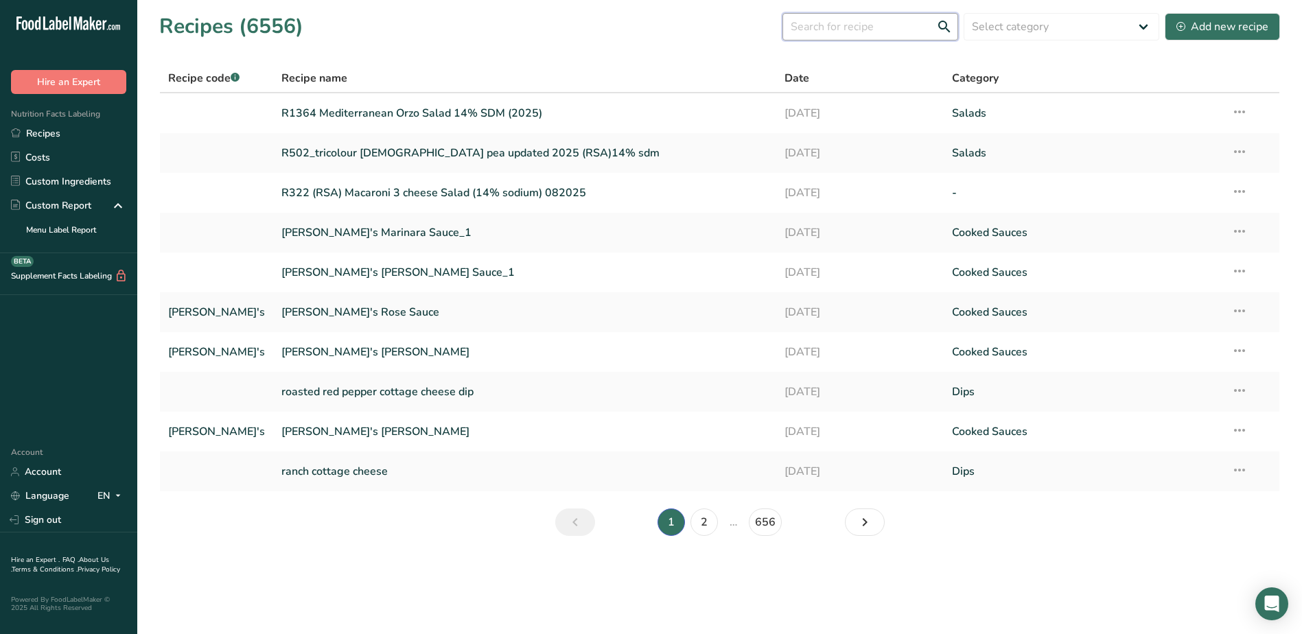
click at [889, 32] on input "text" at bounding box center [871, 26] width 176 height 27
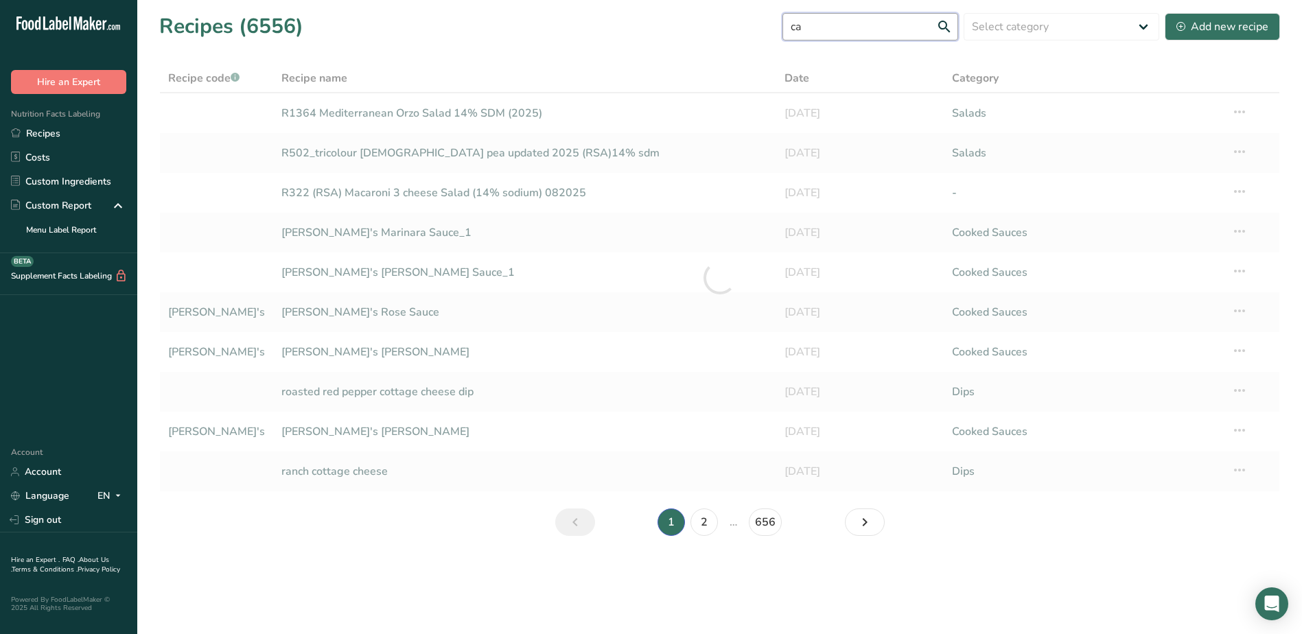
type input "c"
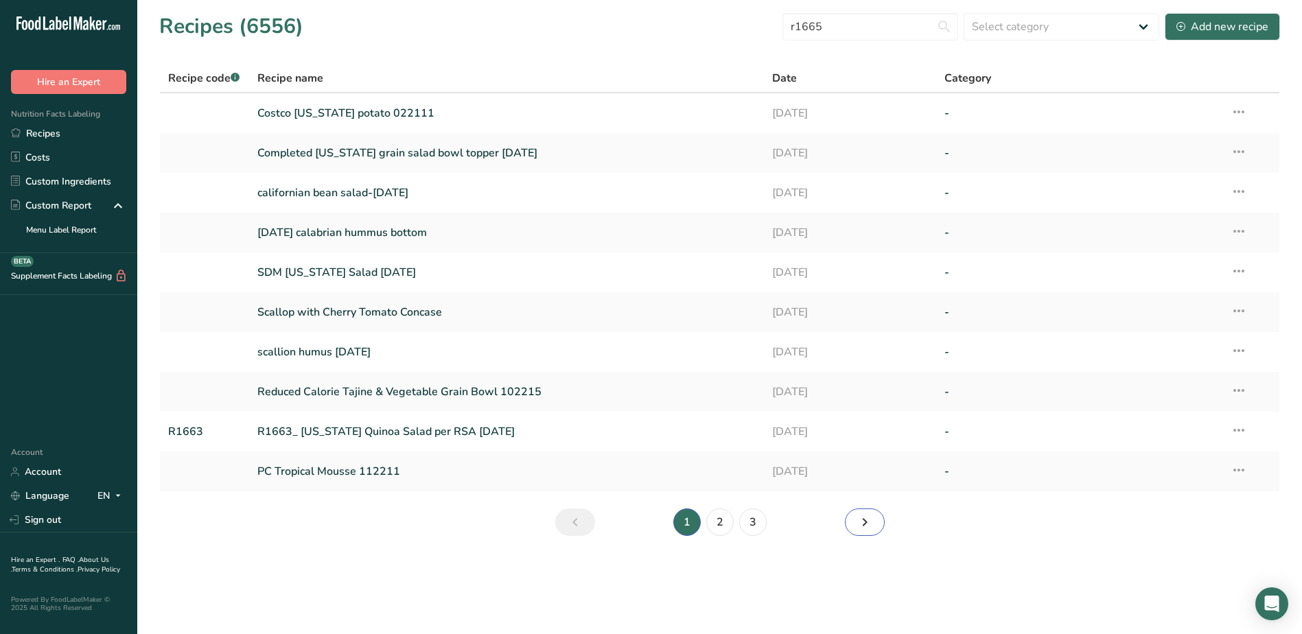
click at [869, 520] on icon "Next page" at bounding box center [865, 522] width 16 height 25
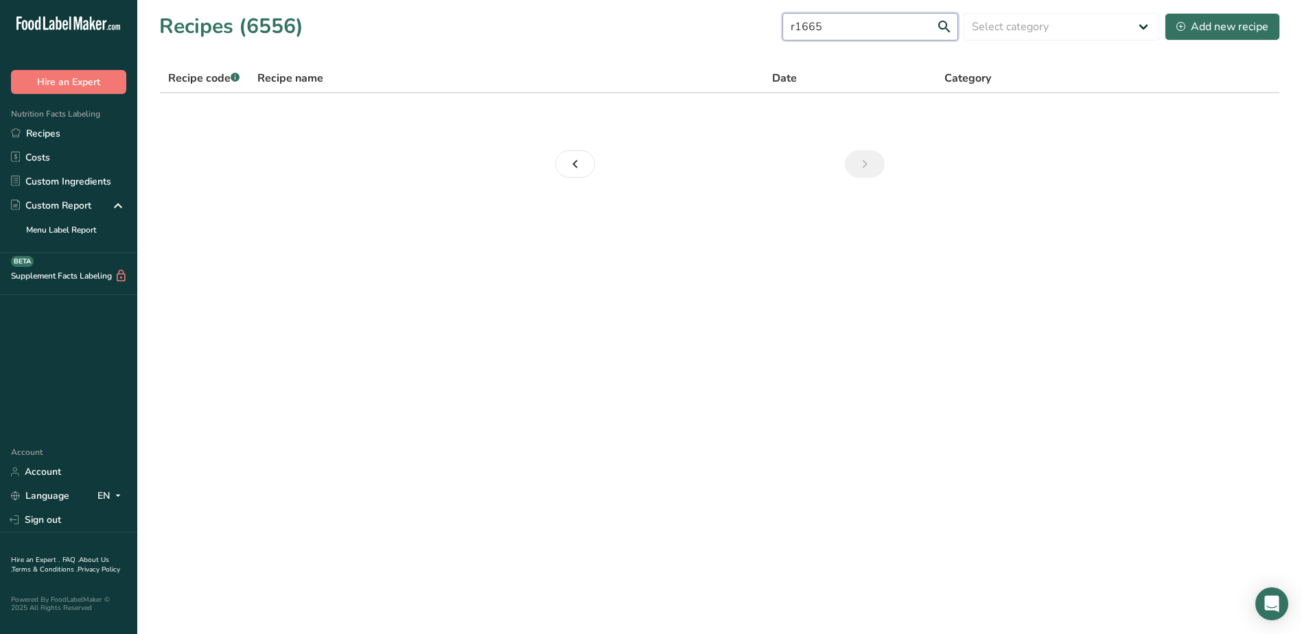
click at [857, 30] on input "r1665" at bounding box center [871, 26] width 176 height 27
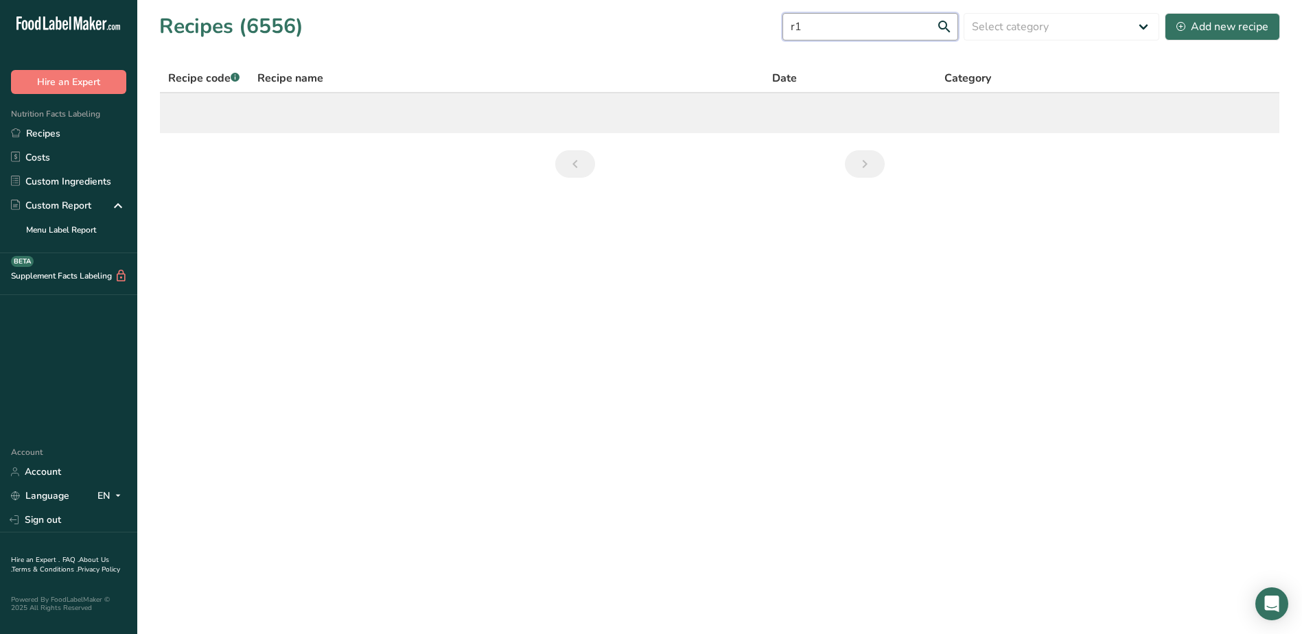
type input "r"
type input "R"
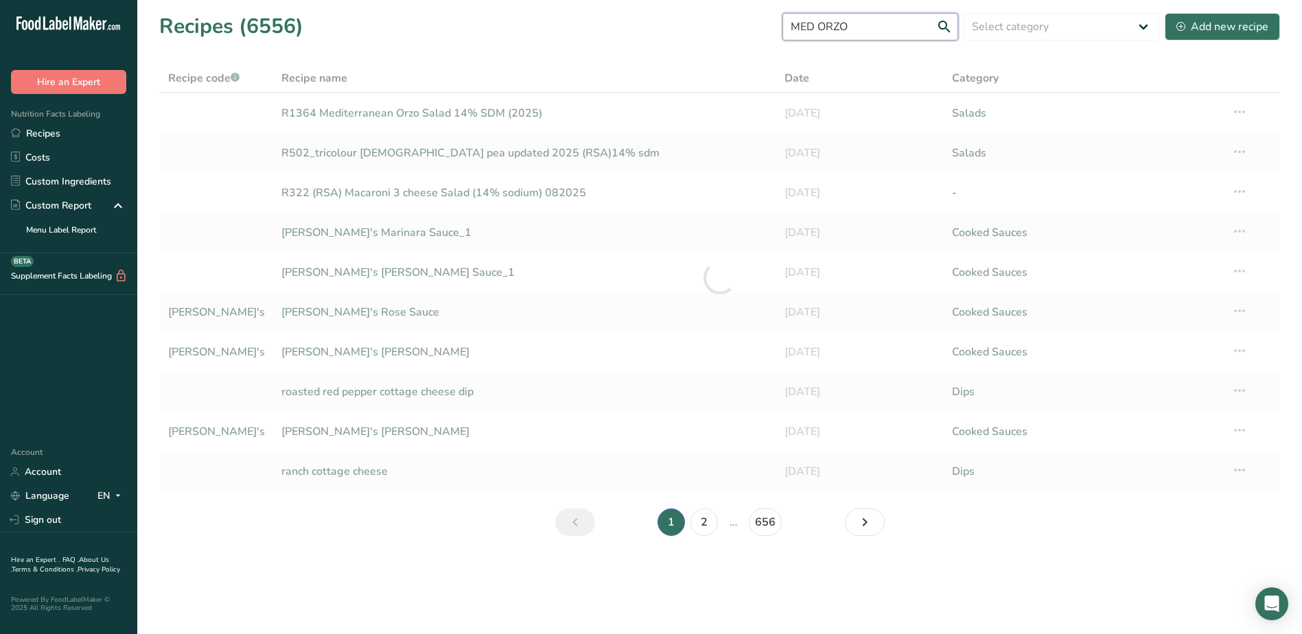
type input "MED ORZO"
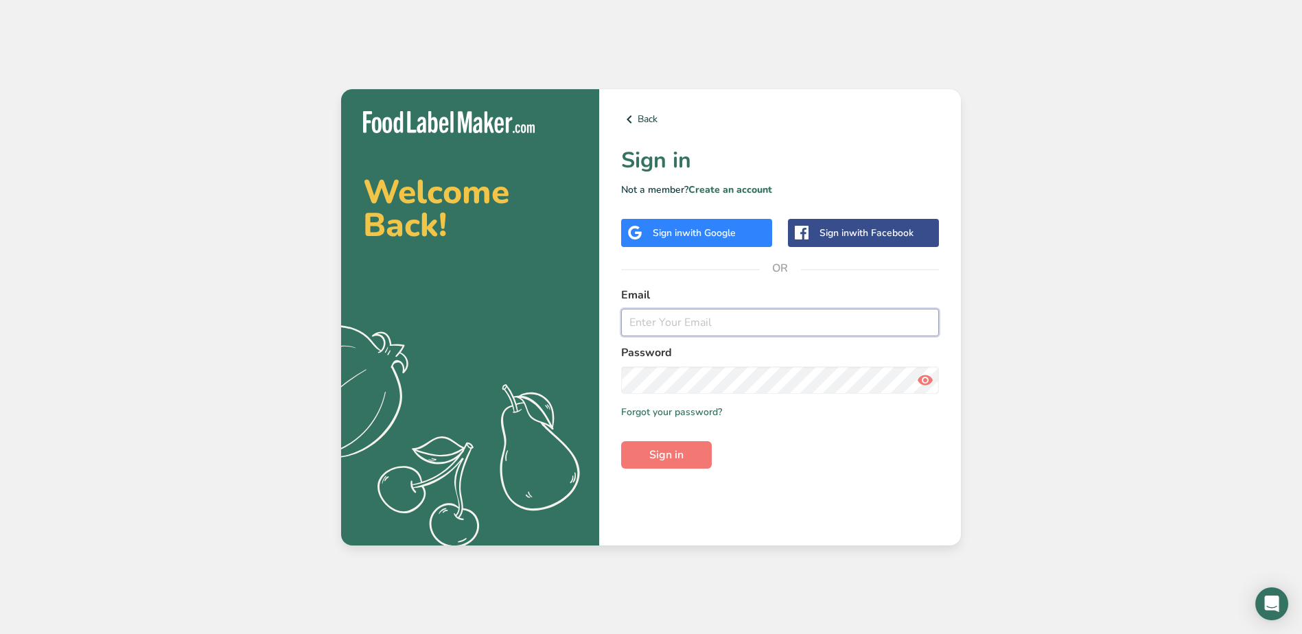
type input "[EMAIL_ADDRESS][DOMAIN_NAME]"
click at [669, 455] on span "Sign in" at bounding box center [666, 455] width 34 height 16
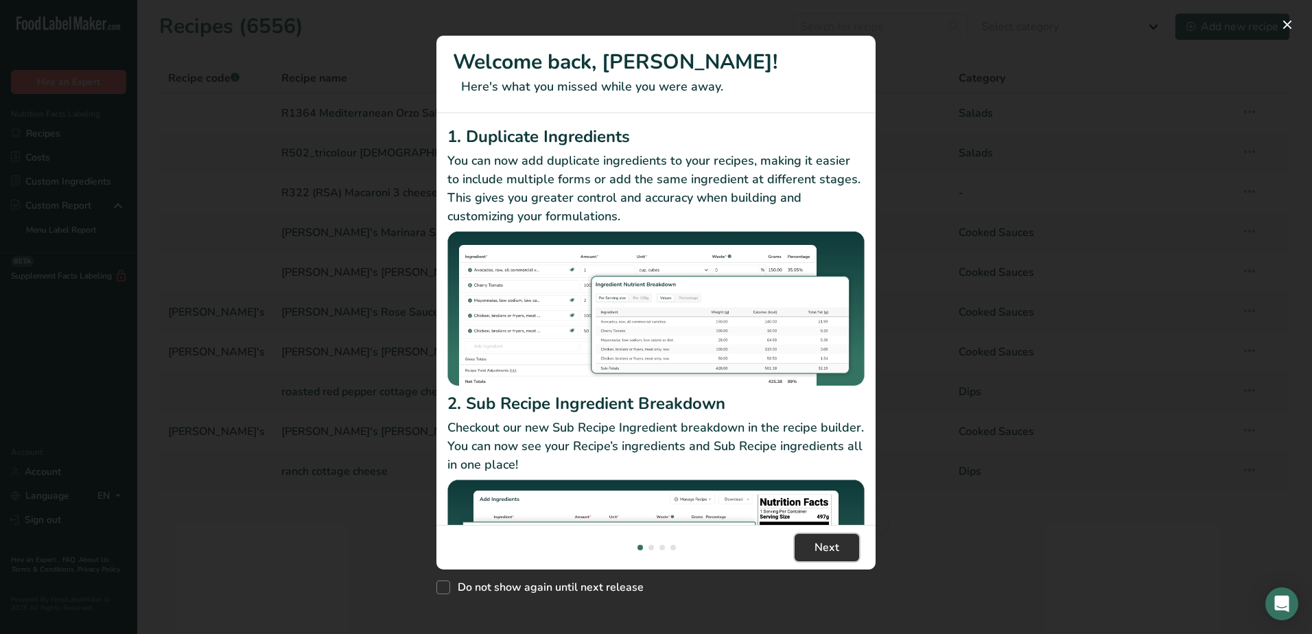
click at [812, 550] on button "Next" at bounding box center [827, 547] width 65 height 27
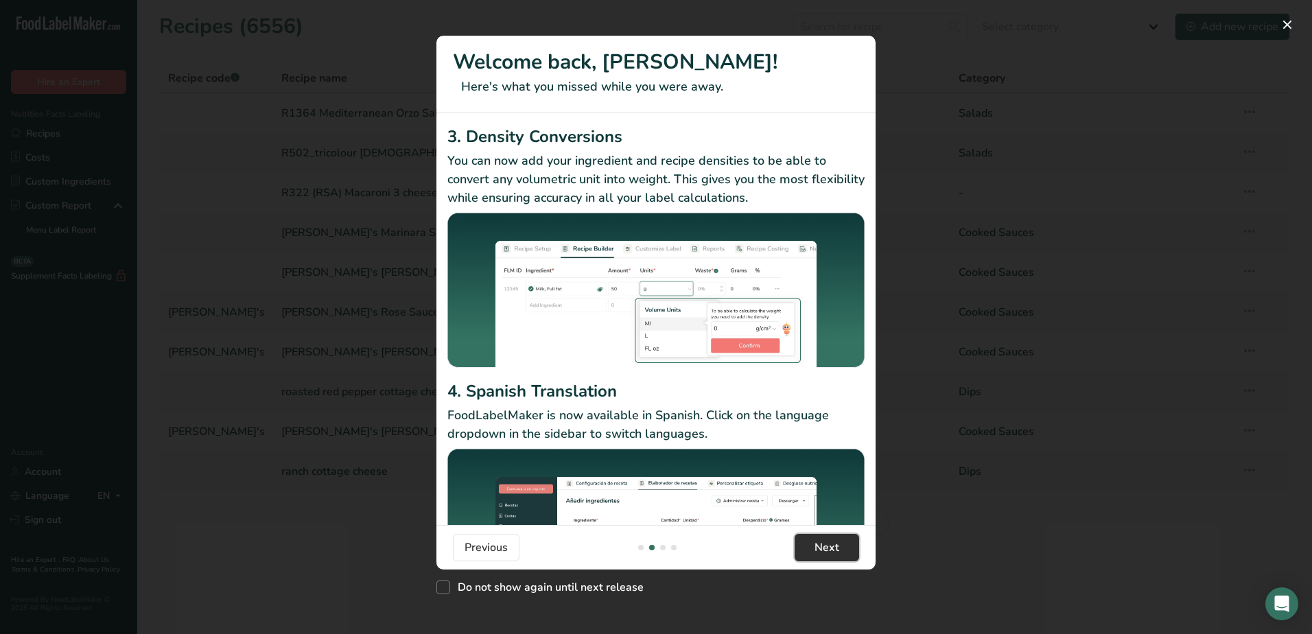
click at [812, 550] on button "Next" at bounding box center [827, 547] width 65 height 27
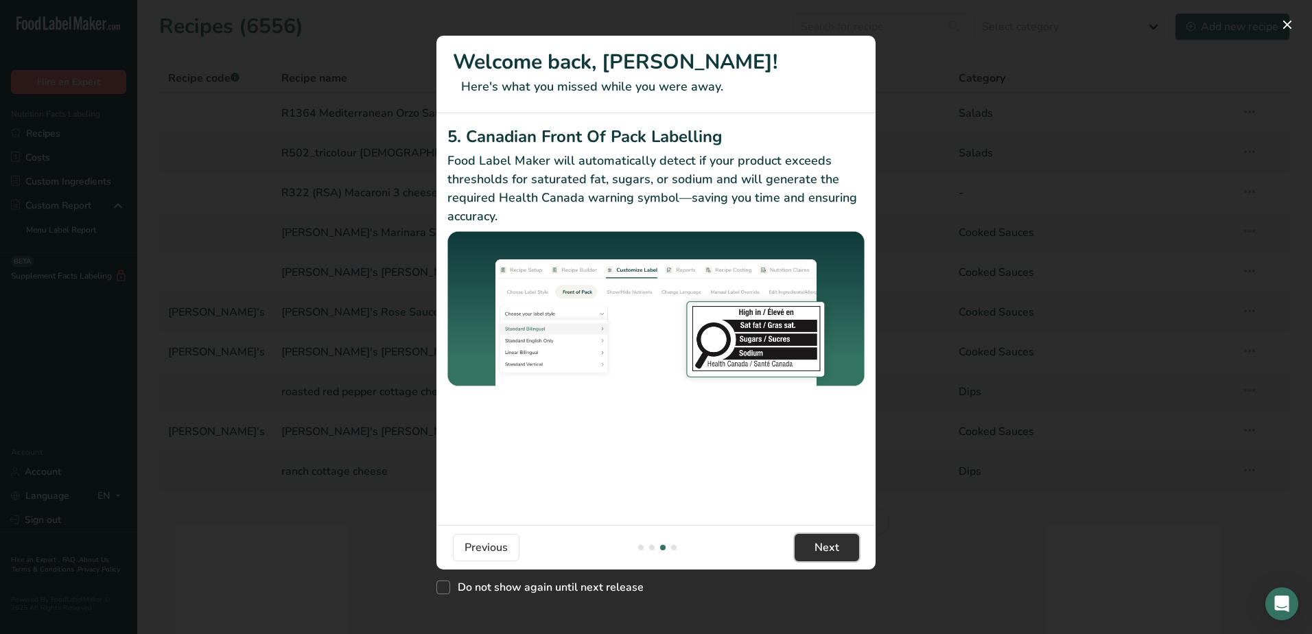
click at [812, 550] on button "Next" at bounding box center [827, 547] width 65 height 27
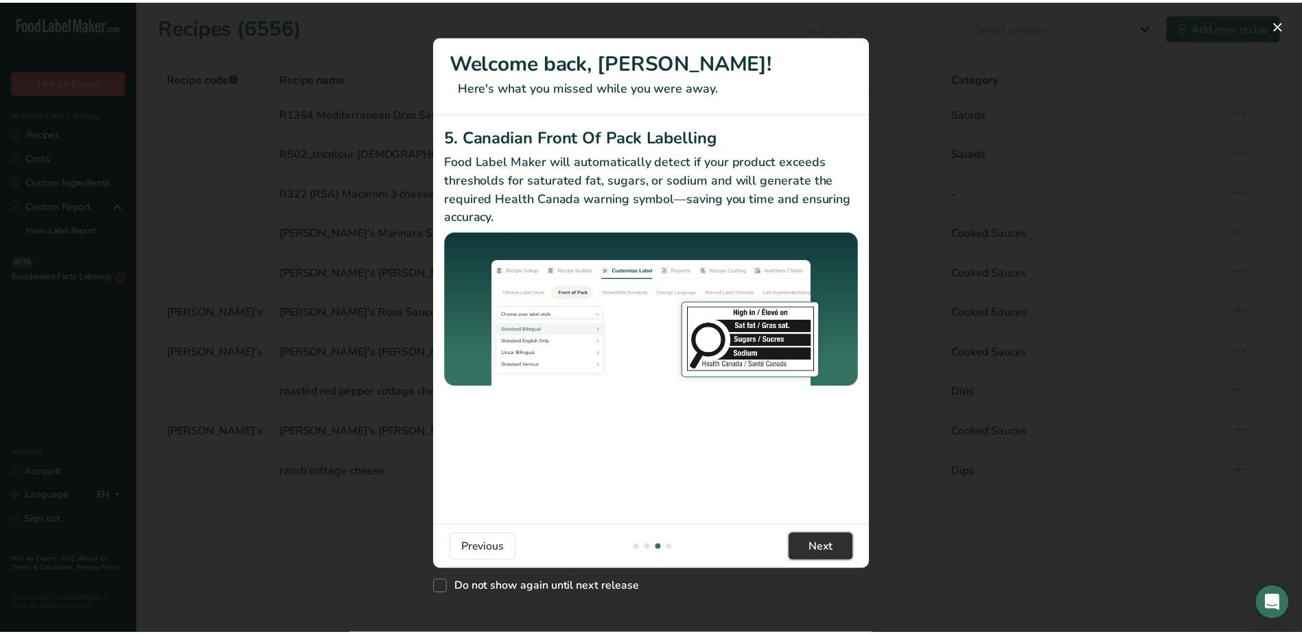
scroll to position [0, 1318]
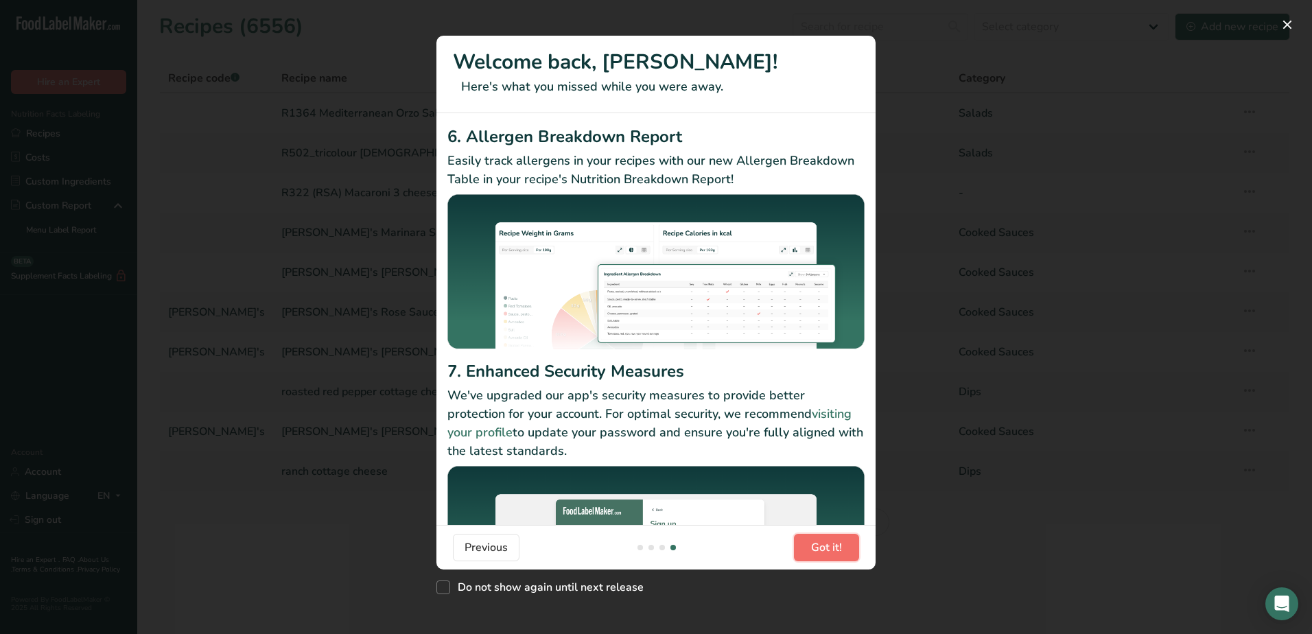
click at [812, 550] on span "Got it!" at bounding box center [826, 548] width 31 height 16
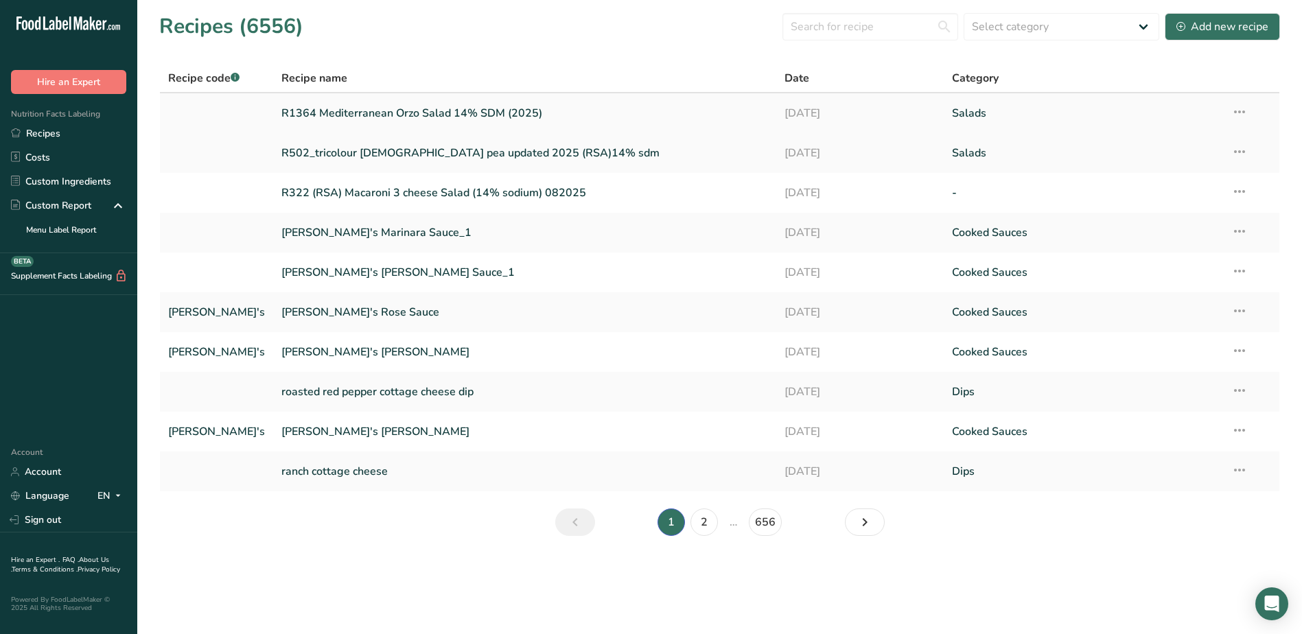
click at [392, 109] on link "R1364 Mediterranean Orzo Salad 14% SDM (2025)" at bounding box center [524, 113] width 487 height 29
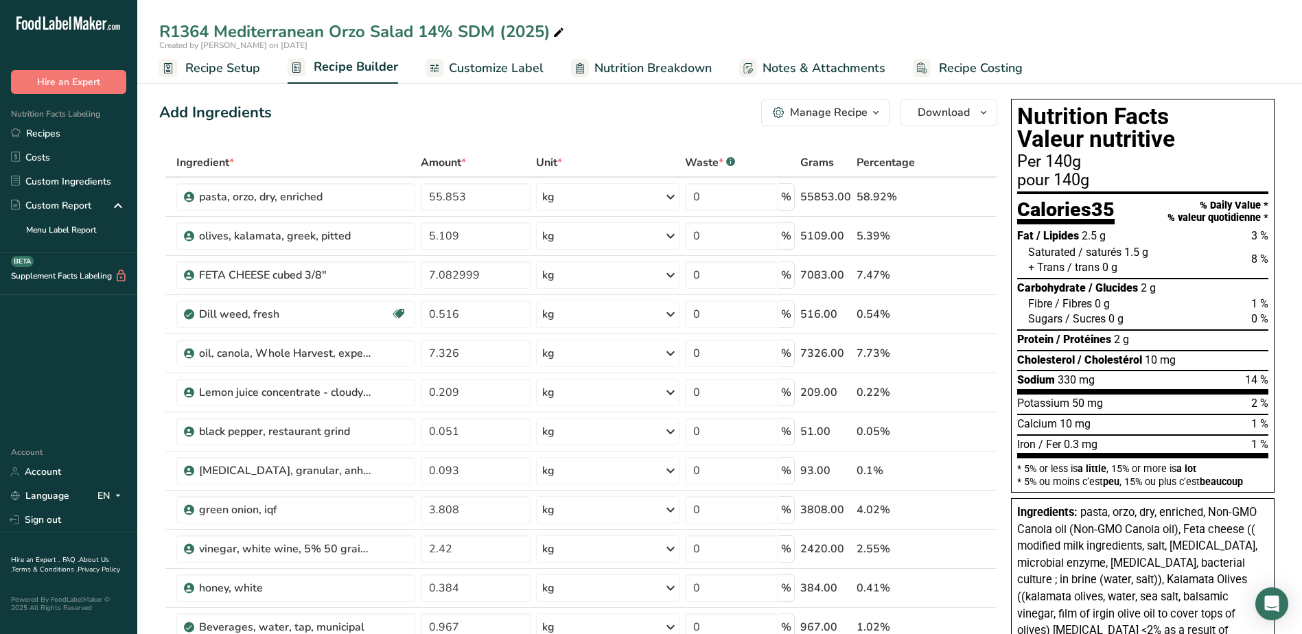
click at [496, 71] on span "Customize Label" at bounding box center [496, 68] width 95 height 19
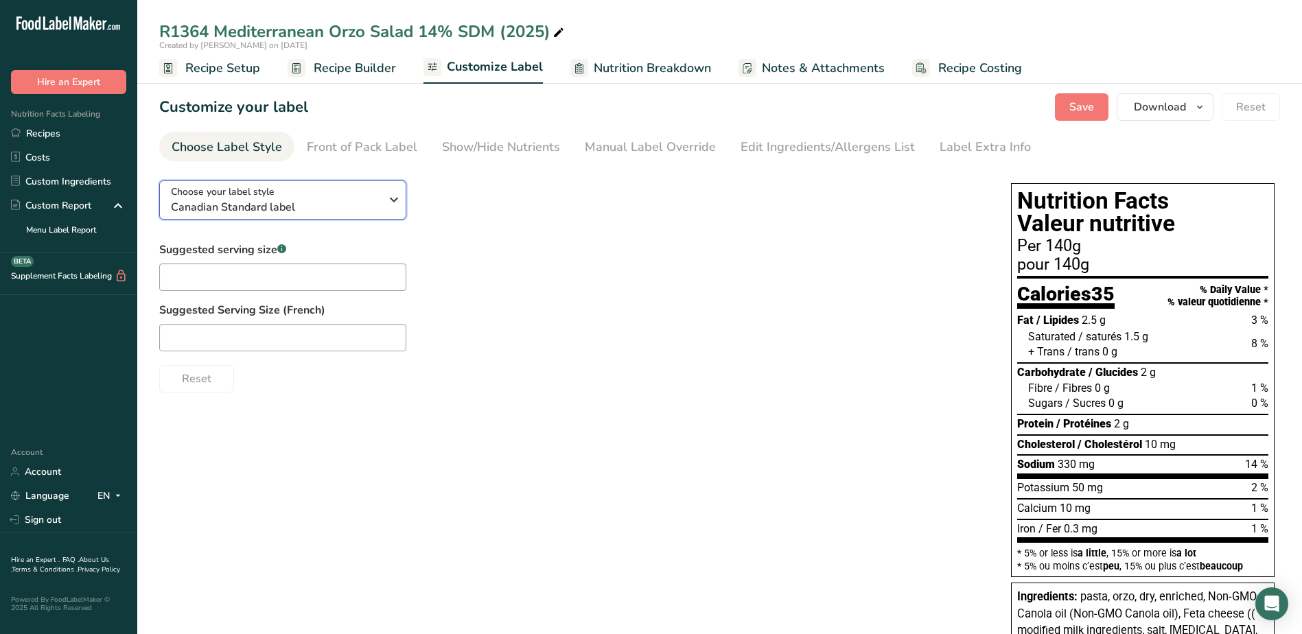
click at [343, 203] on span "Canadian Standard label" at bounding box center [275, 207] width 209 height 16
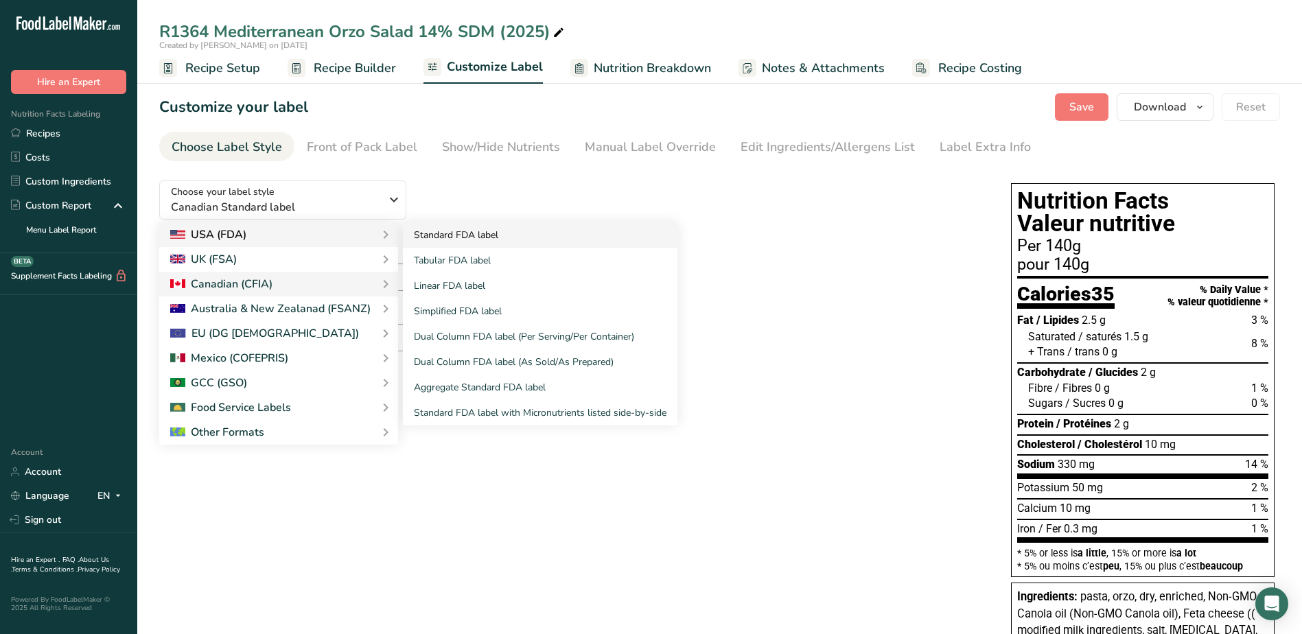
click at [432, 234] on link "Standard FDA label" at bounding box center [540, 234] width 275 height 25
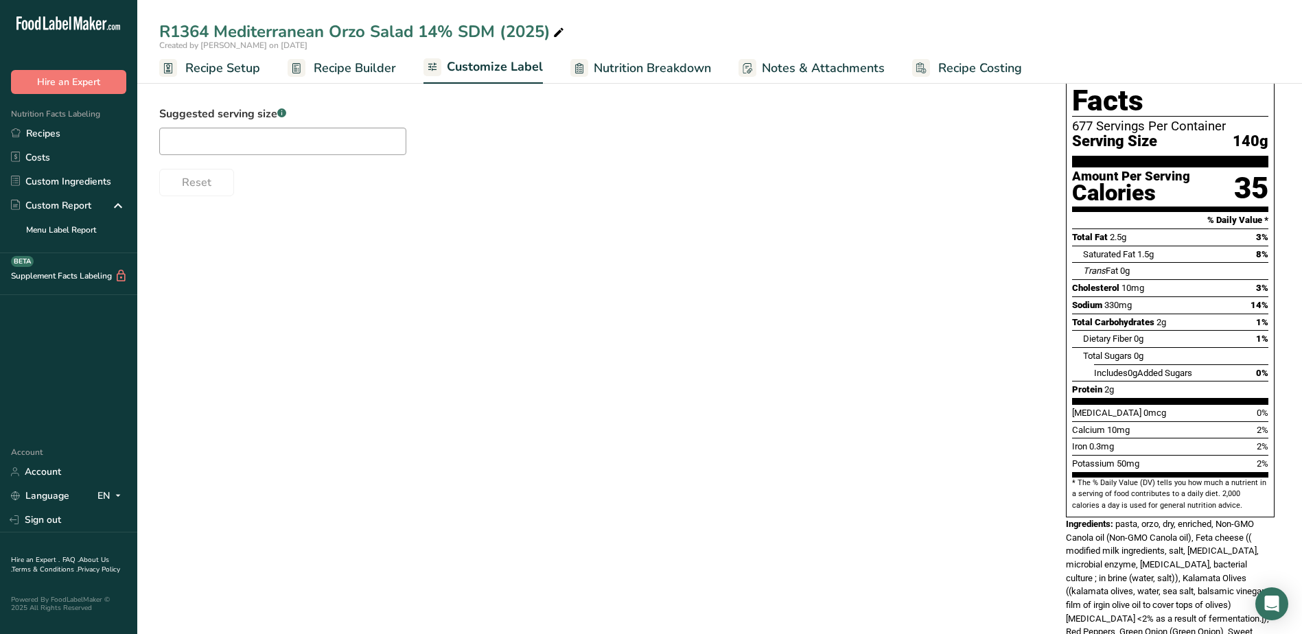
scroll to position [137, 0]
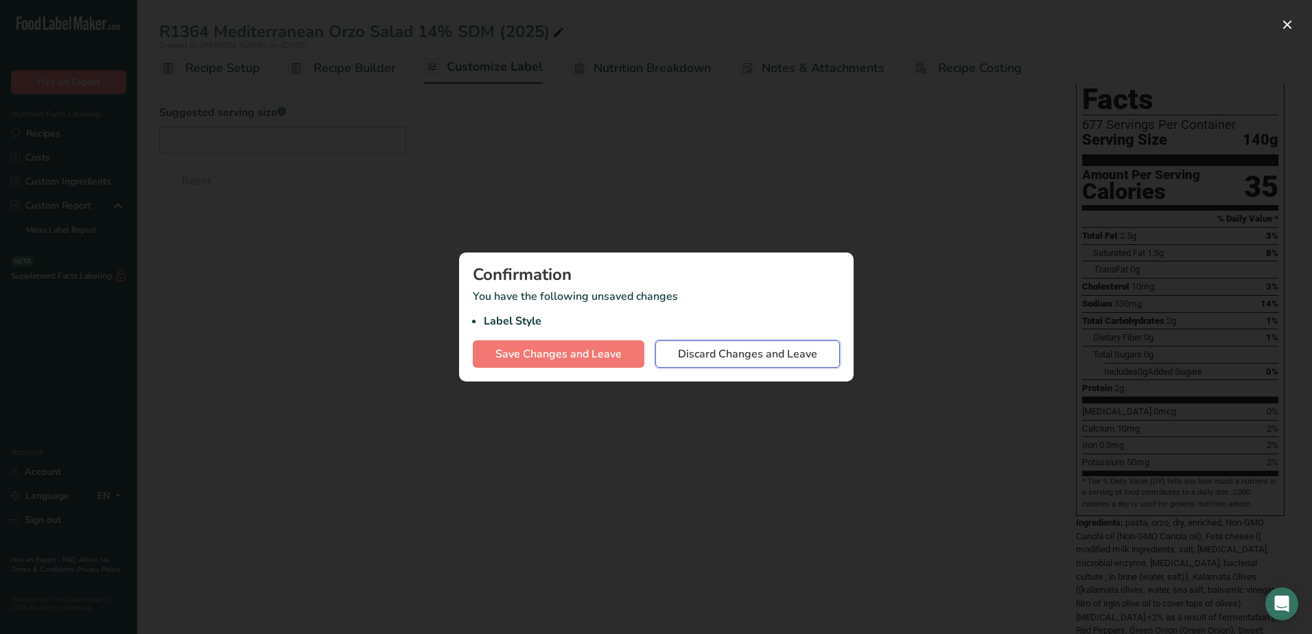
click at [737, 357] on span "Discard Changes and Leave" at bounding box center [747, 354] width 139 height 16
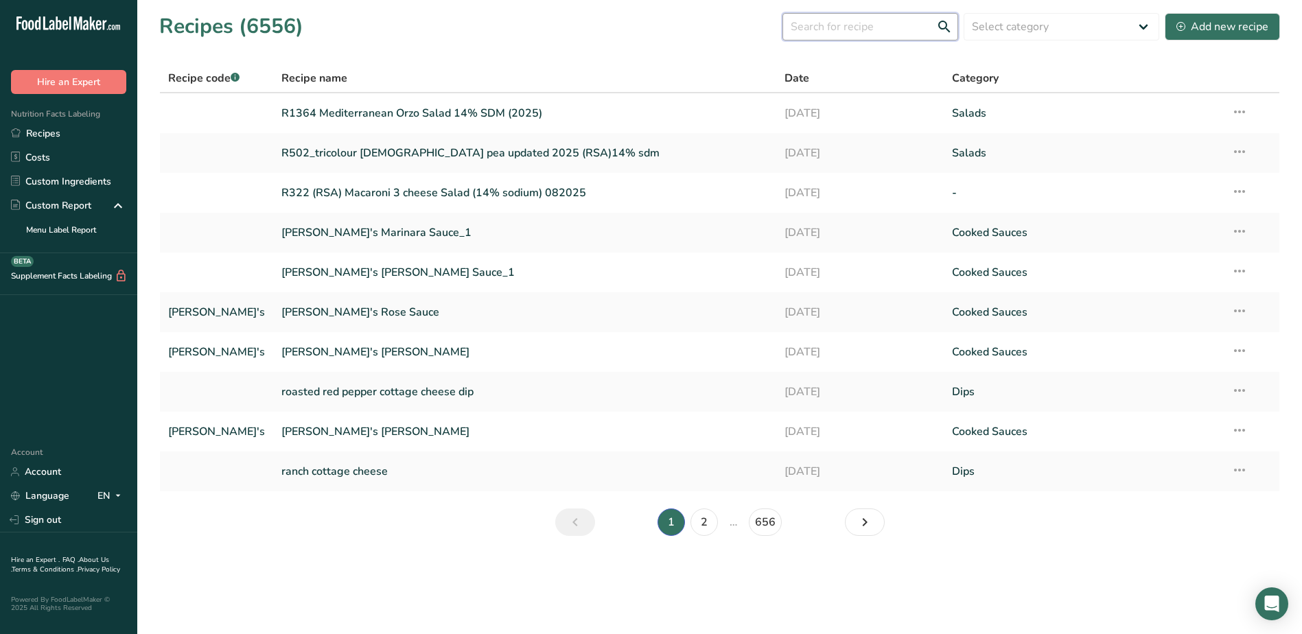
click at [828, 27] on input "text" at bounding box center [871, 26] width 176 height 27
type input "r"
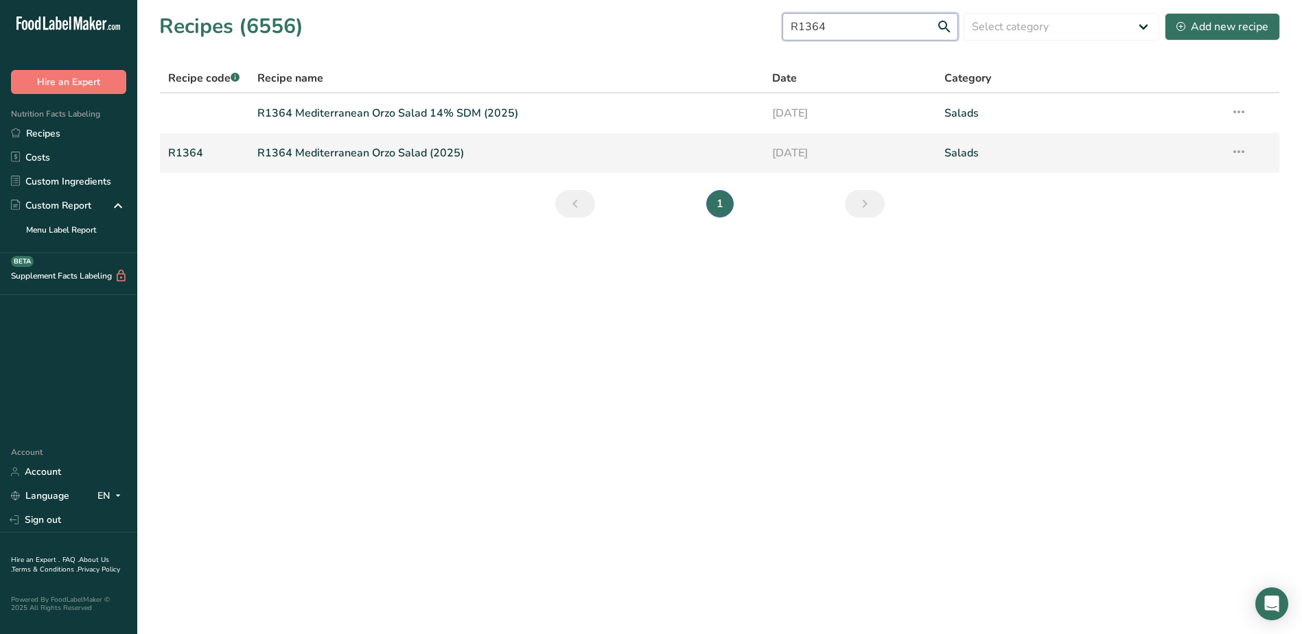
type input "R1364"
click at [380, 158] on link "R1364 Mediterranean Orzo Salad (2025)" at bounding box center [506, 153] width 499 height 29
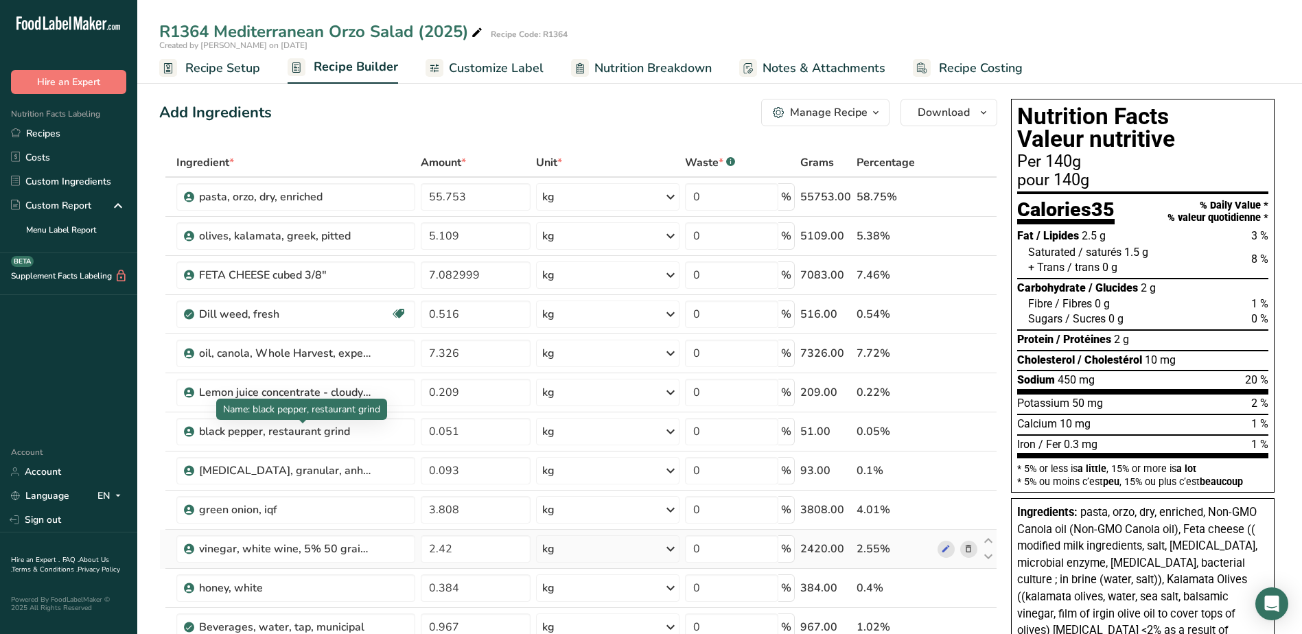
scroll to position [69, 0]
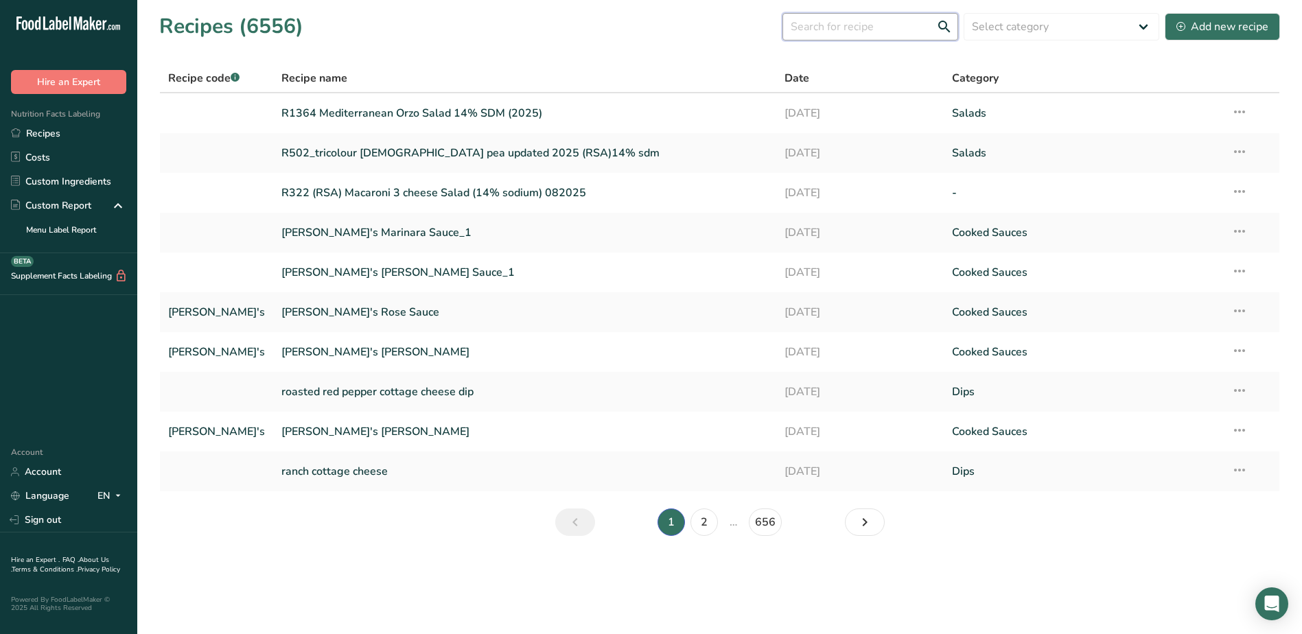
click at [813, 30] on input "text" at bounding box center [871, 26] width 176 height 27
type input "R"
click at [836, 24] on input "R" at bounding box center [871, 26] width 176 height 27
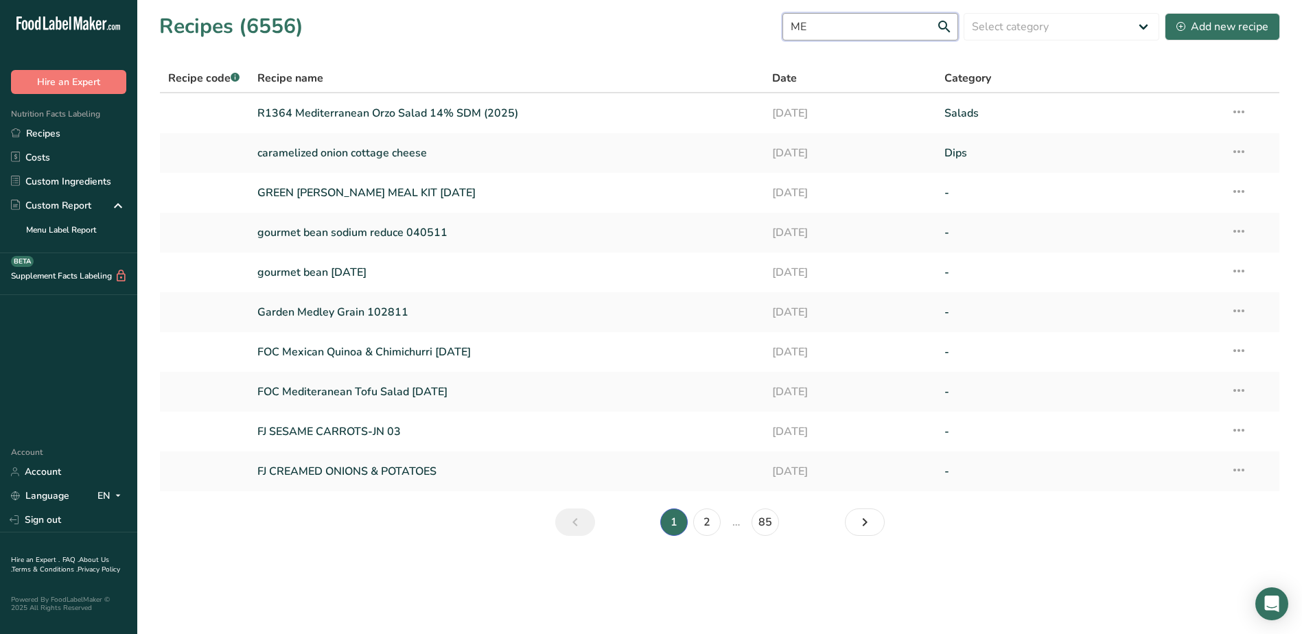
type input "M"
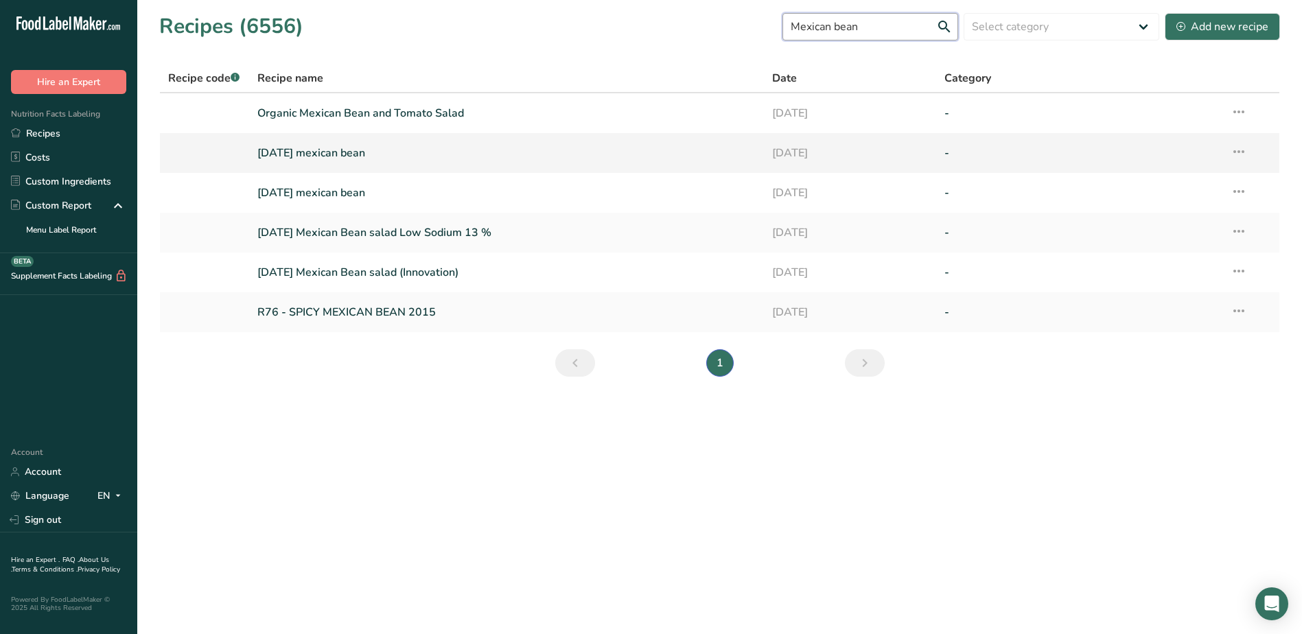
type input "Mexican bean"
click at [362, 162] on link "[DATE] mexican bean" at bounding box center [506, 153] width 499 height 29
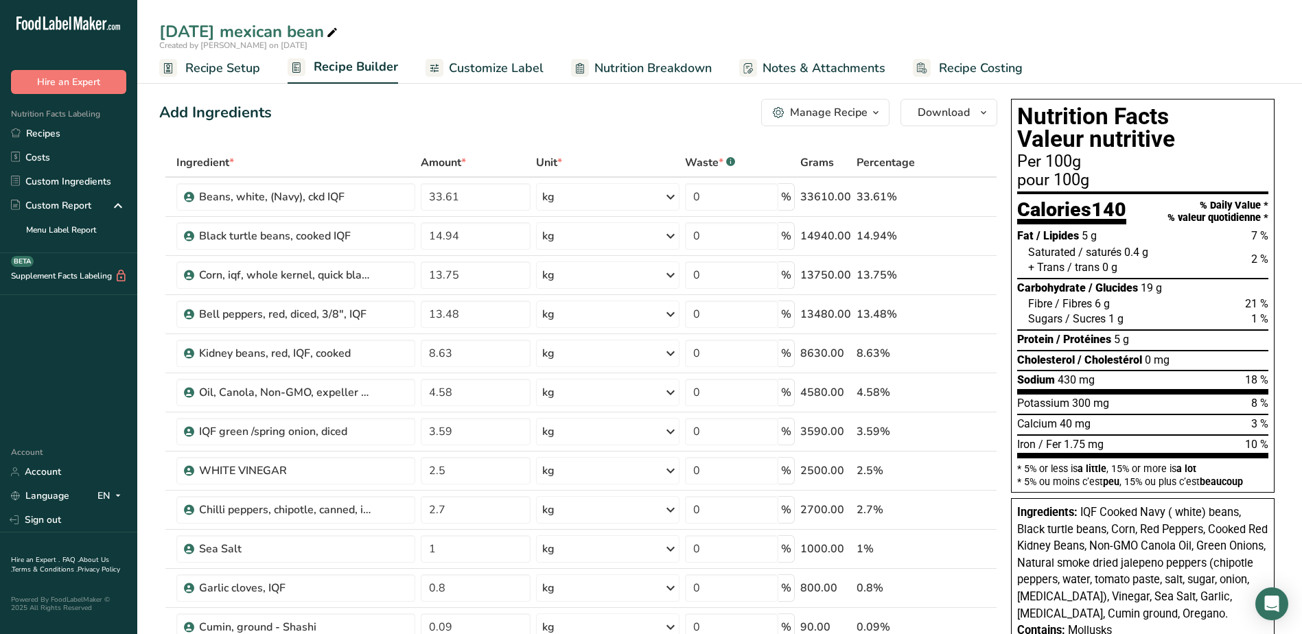
click at [651, 71] on span "Nutrition Breakdown" at bounding box center [652, 68] width 117 height 19
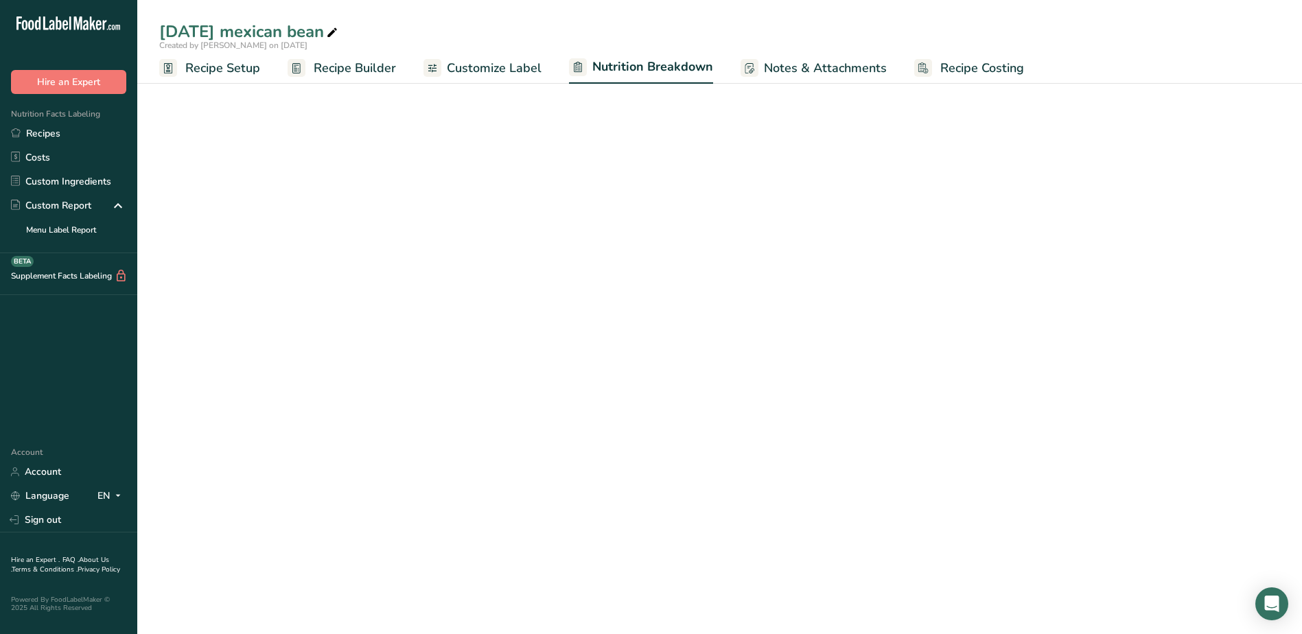
select select "Calories"
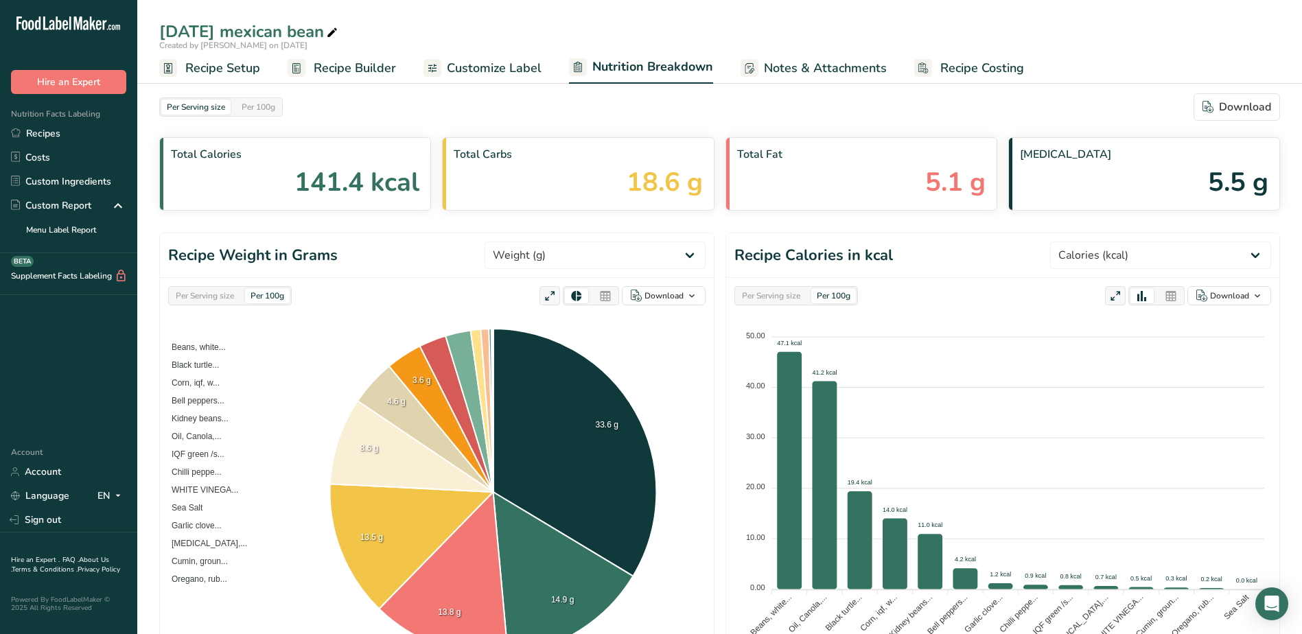
click at [488, 70] on span "Customize Label" at bounding box center [494, 68] width 95 height 19
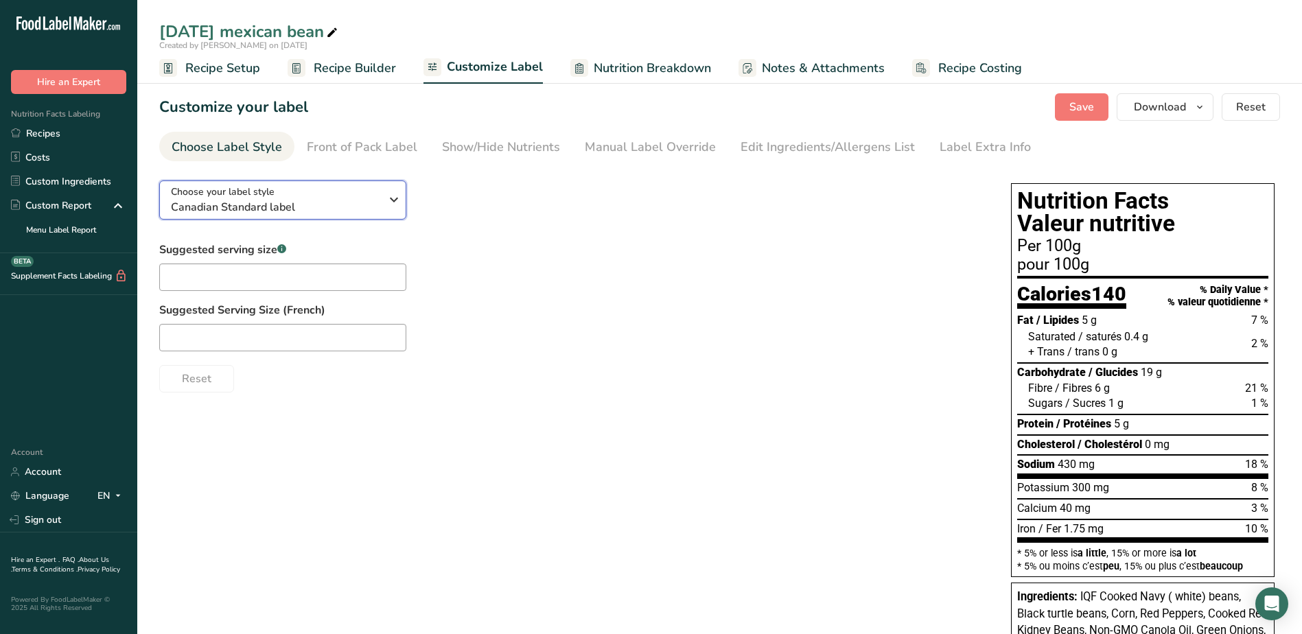
click at [354, 199] on span "Canadian Standard label" at bounding box center [275, 207] width 209 height 16
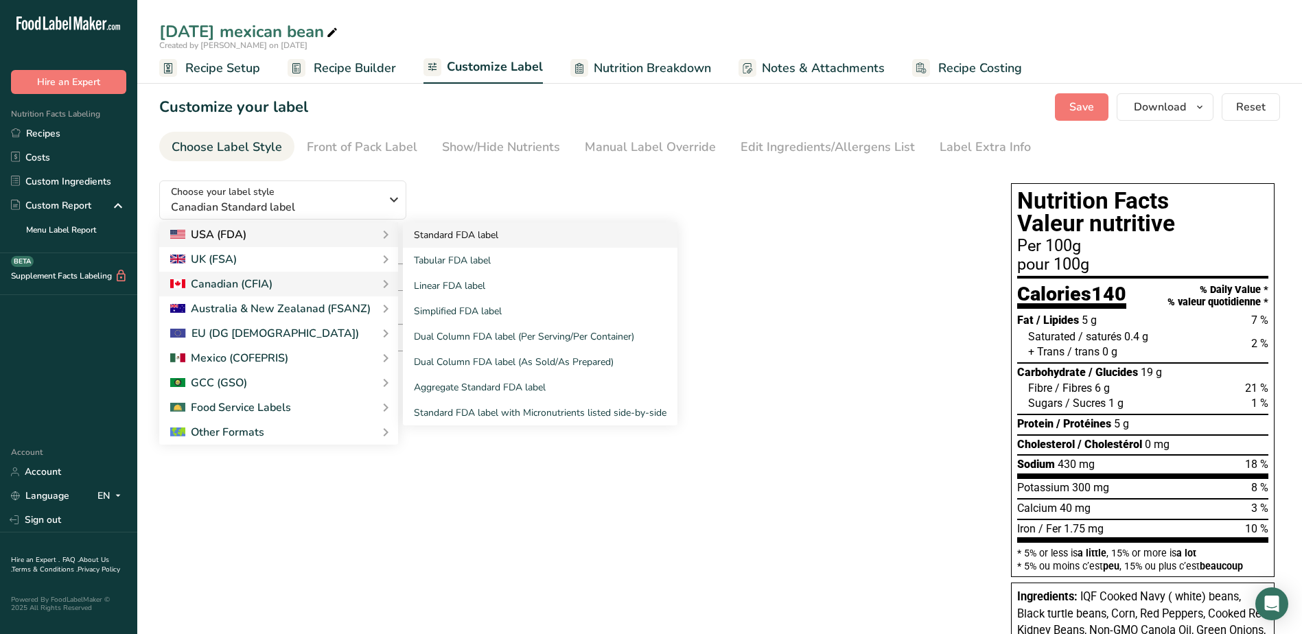
click at [437, 230] on link "Standard FDA label" at bounding box center [540, 234] width 275 height 25
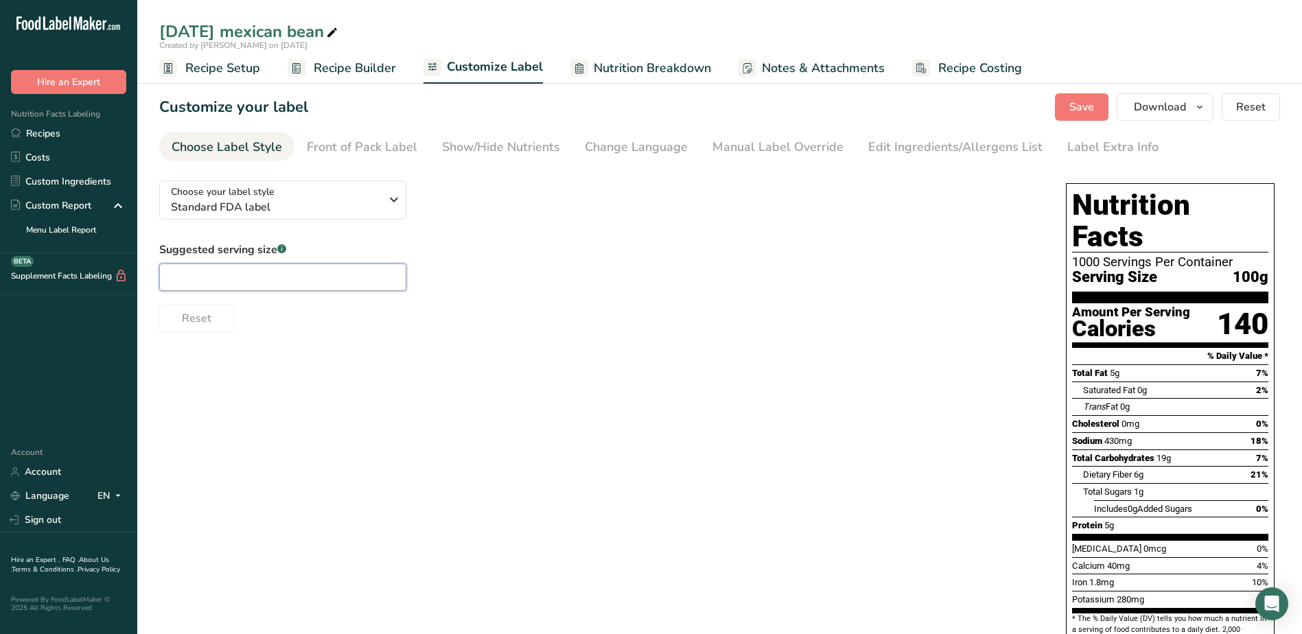
click at [257, 274] on input "text" at bounding box center [282, 277] width 247 height 27
type input "140"
click at [1247, 113] on span "Reset" at bounding box center [1251, 107] width 30 height 16
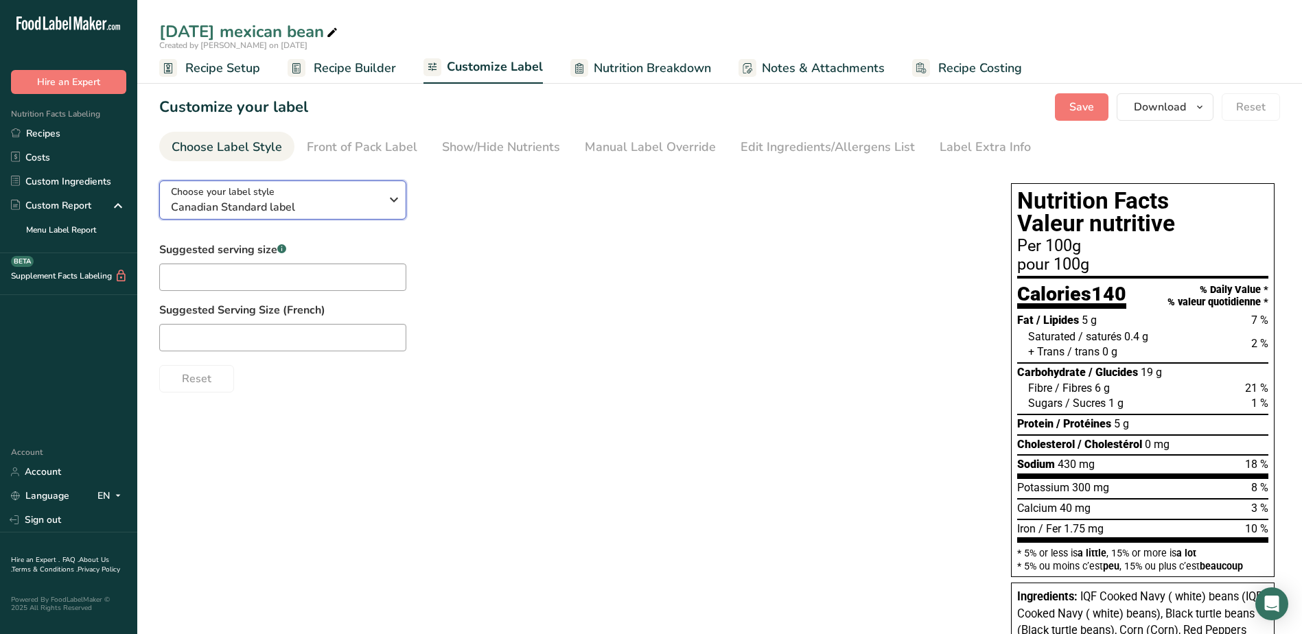
click at [321, 212] on span "Canadian Standard label" at bounding box center [275, 207] width 209 height 16
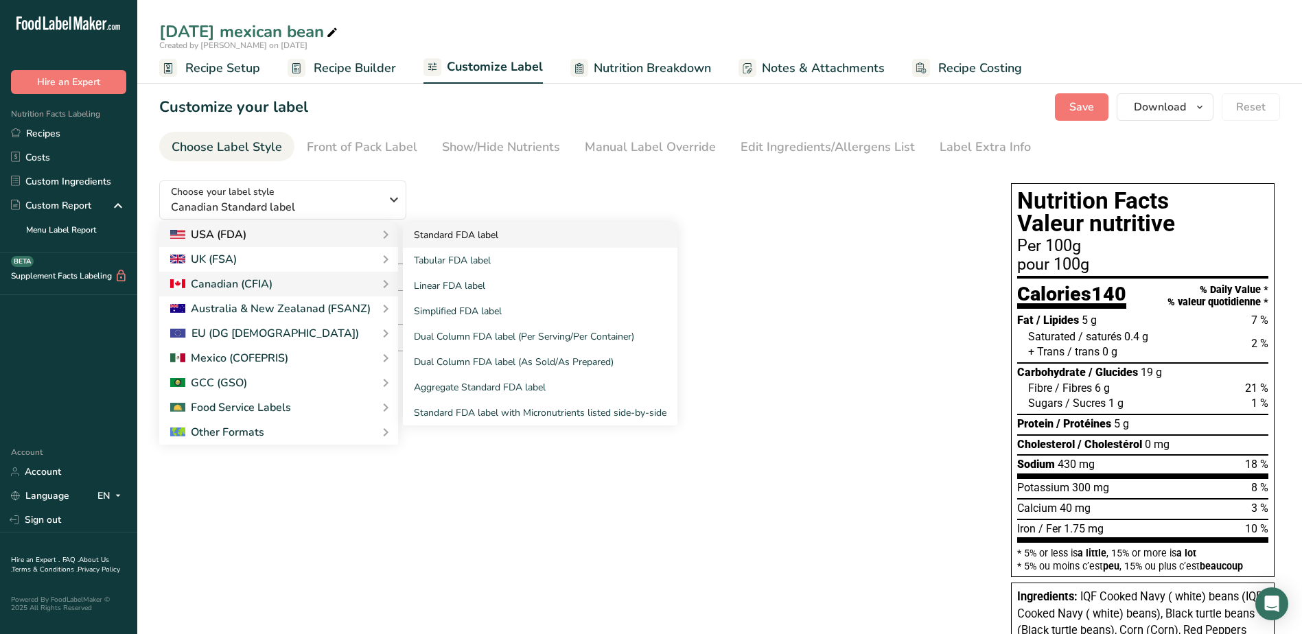
click at [465, 240] on link "Standard FDA label" at bounding box center [540, 234] width 275 height 25
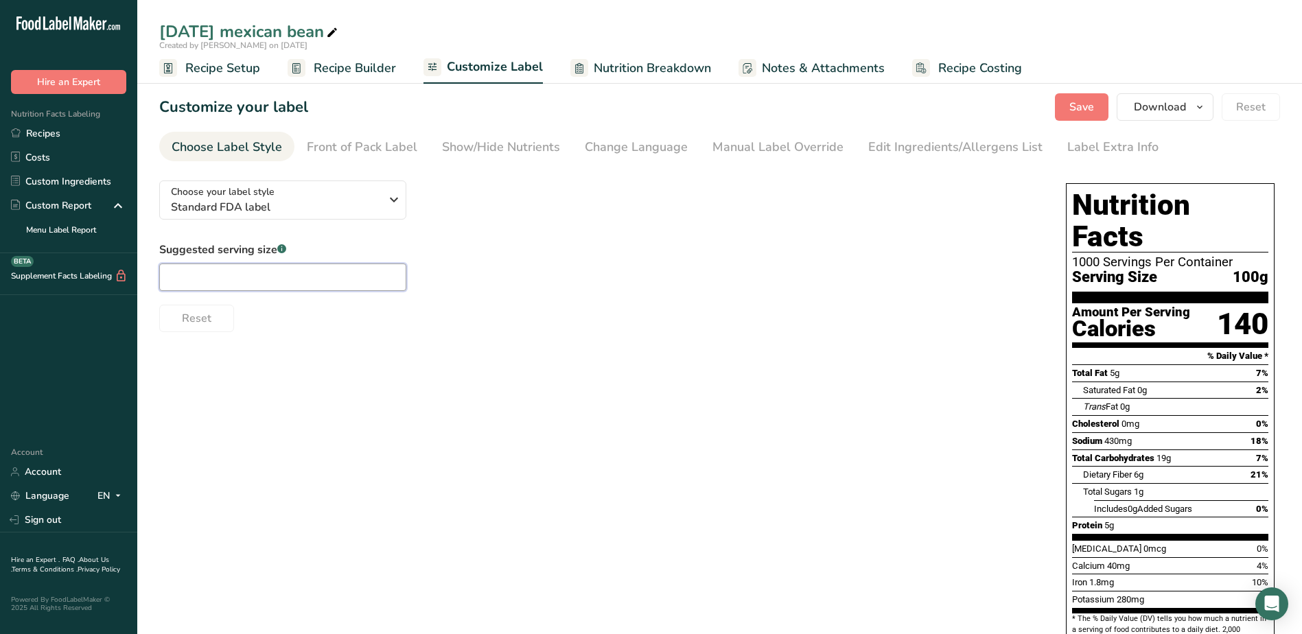
click at [268, 286] on input "text" at bounding box center [282, 277] width 247 height 27
type input "140"
click at [1078, 108] on span "Save" at bounding box center [1081, 107] width 25 height 16
click at [470, 67] on span "Customize Label" at bounding box center [495, 67] width 96 height 19
click at [437, 71] on div at bounding box center [433, 67] width 18 height 18
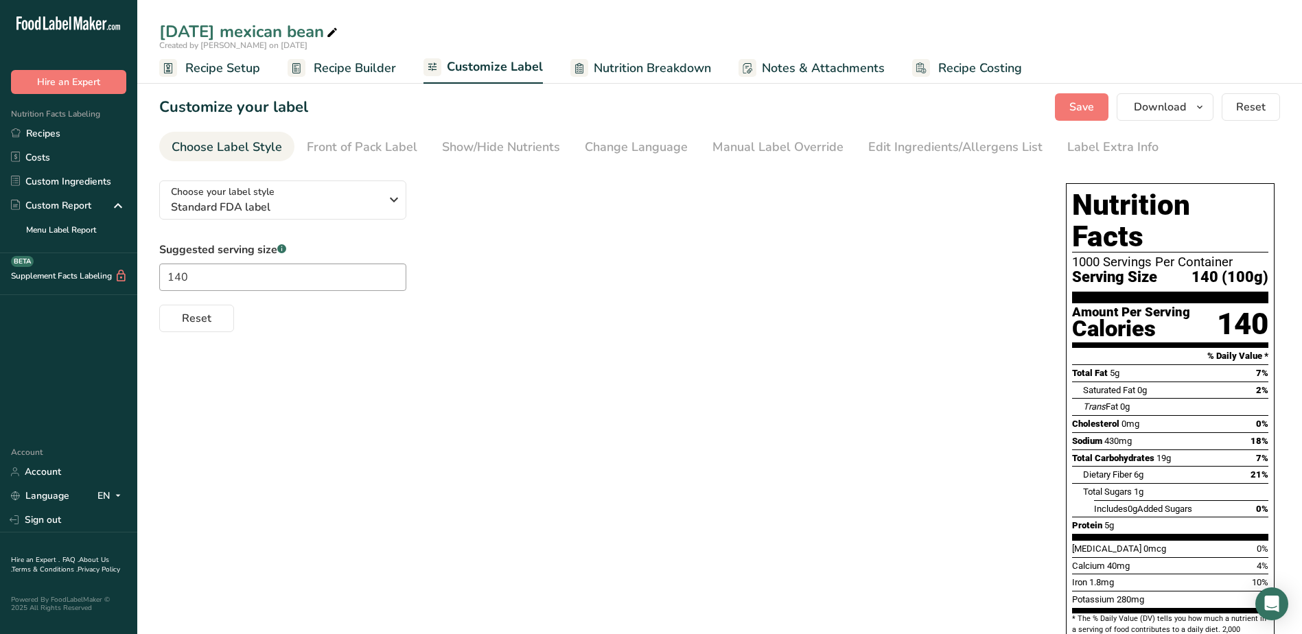
click at [384, 222] on div "Choose your label style Standard FDA label USA (FDA) Standard FDA label Tabular…" at bounding box center [598, 251] width 879 height 163
click at [384, 211] on div "Choose your label style Standard FDA label" at bounding box center [281, 200] width 220 height 31
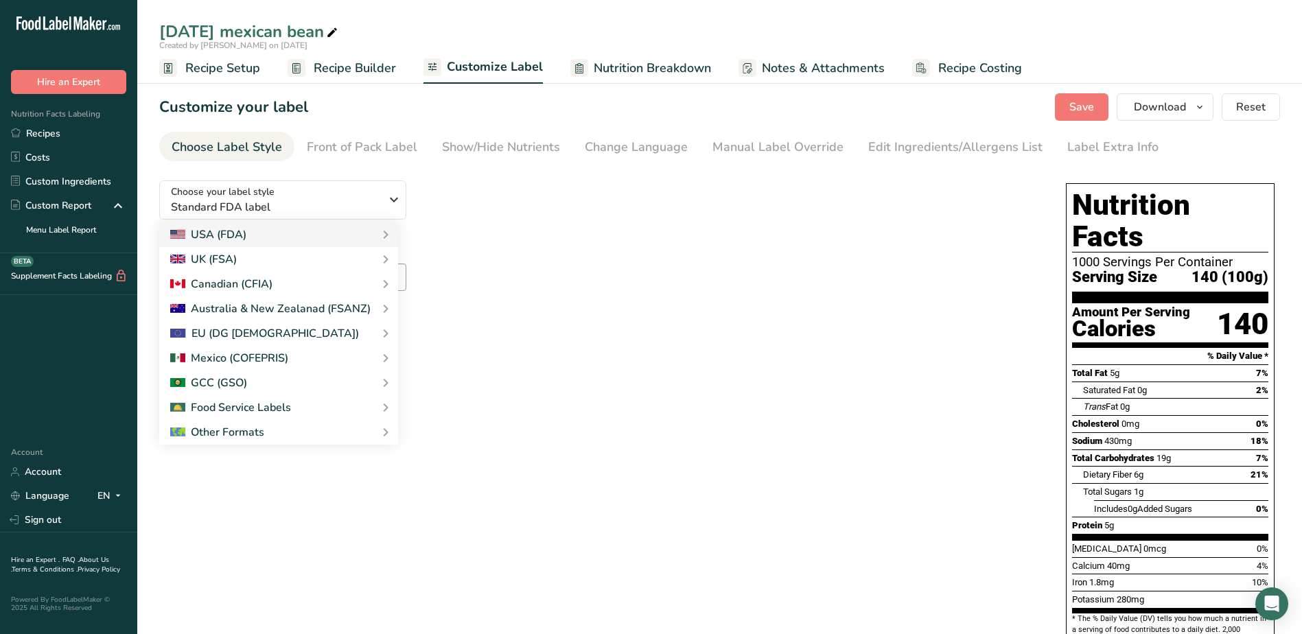
click at [634, 456] on div "Choose your label style Standard FDA label USA (FDA) Standard FDA label Tabular…" at bounding box center [719, 506] width 1121 height 673
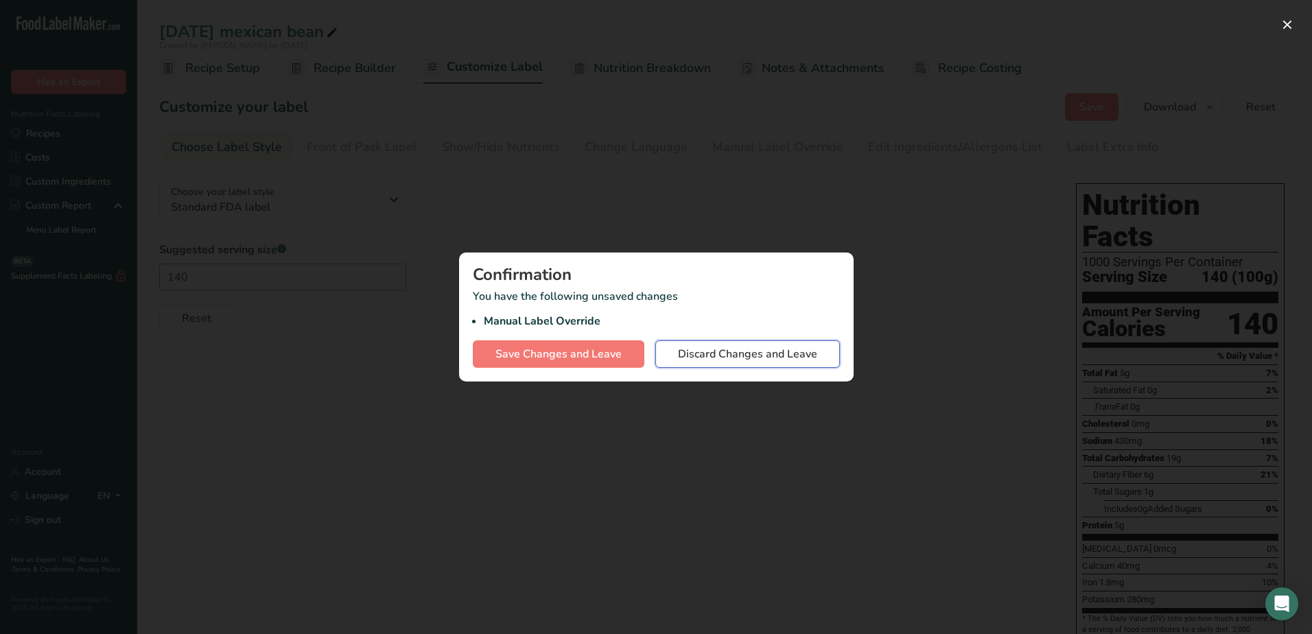
click at [724, 360] on span "Discard Changes and Leave" at bounding box center [747, 354] width 139 height 16
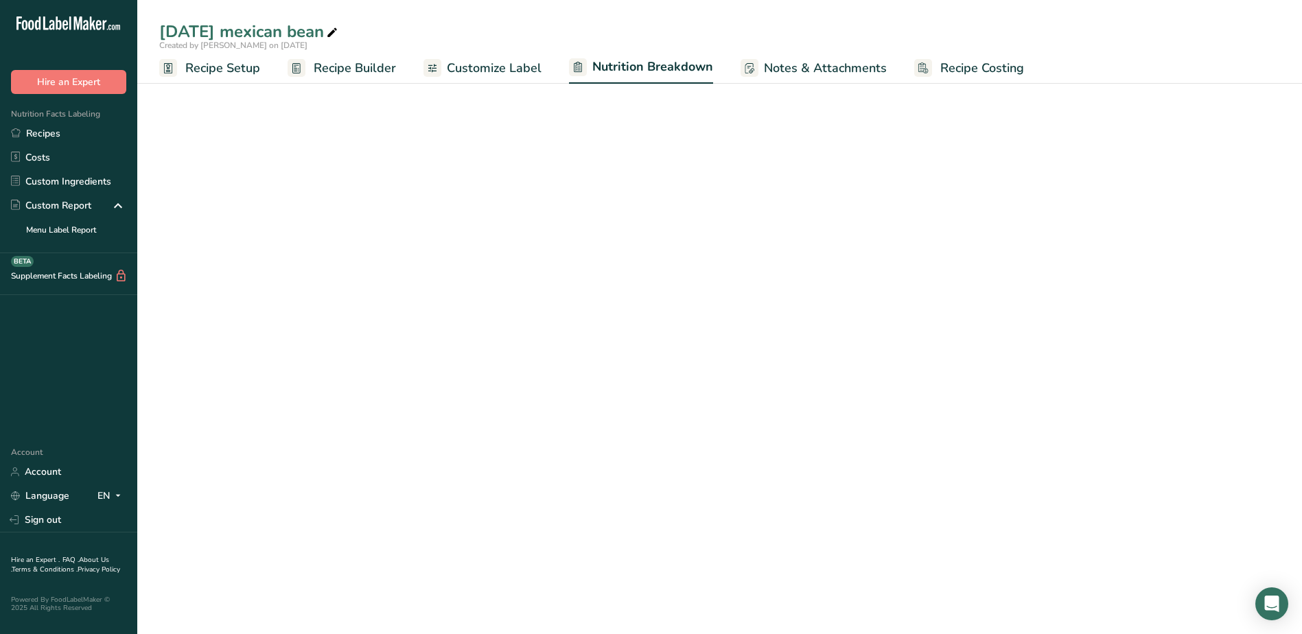
select select "Calories"
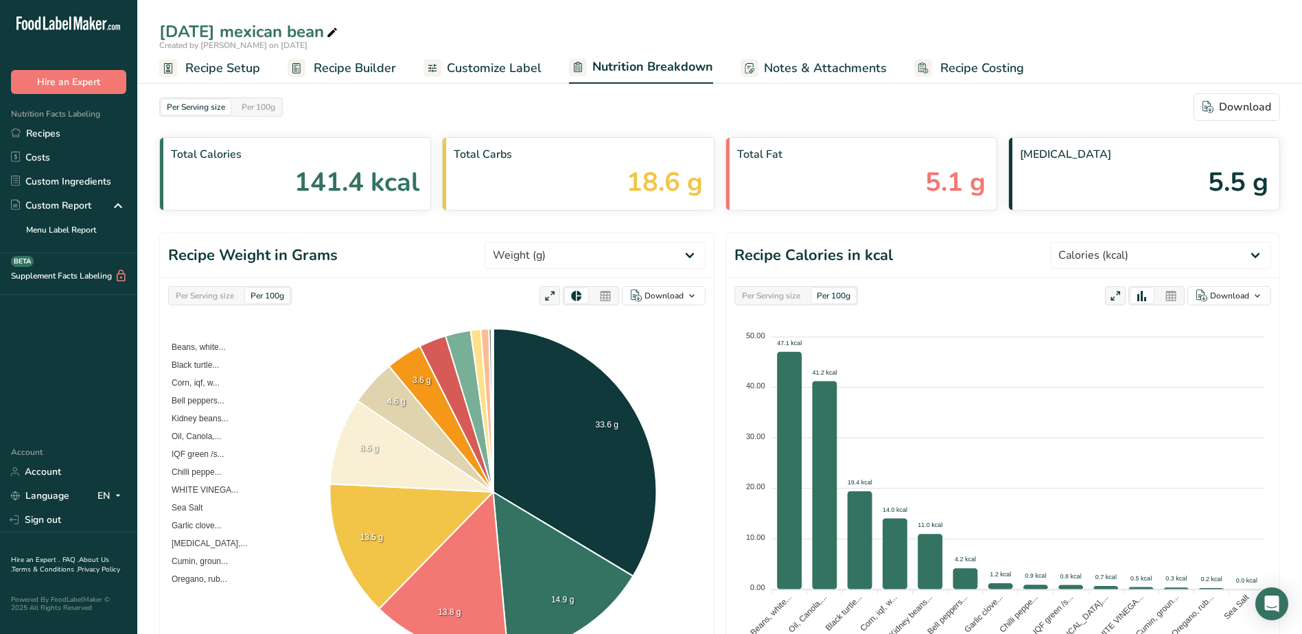
click at [447, 71] on span "Customize Label" at bounding box center [494, 68] width 95 height 19
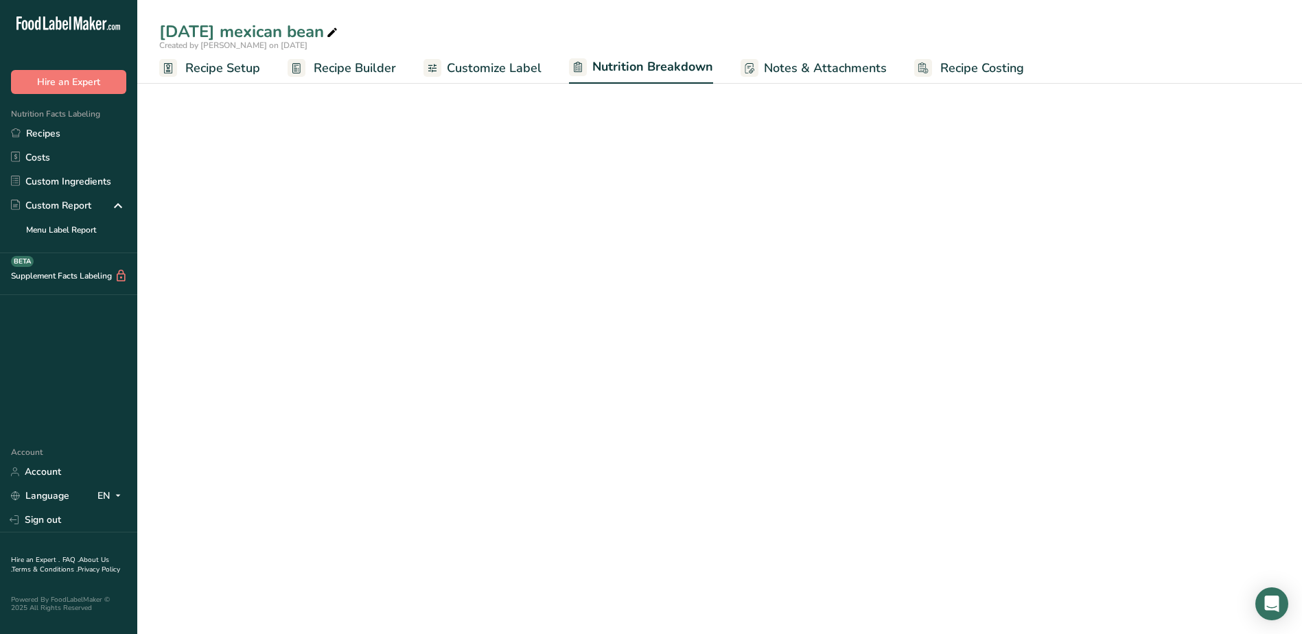
select select "Calories"
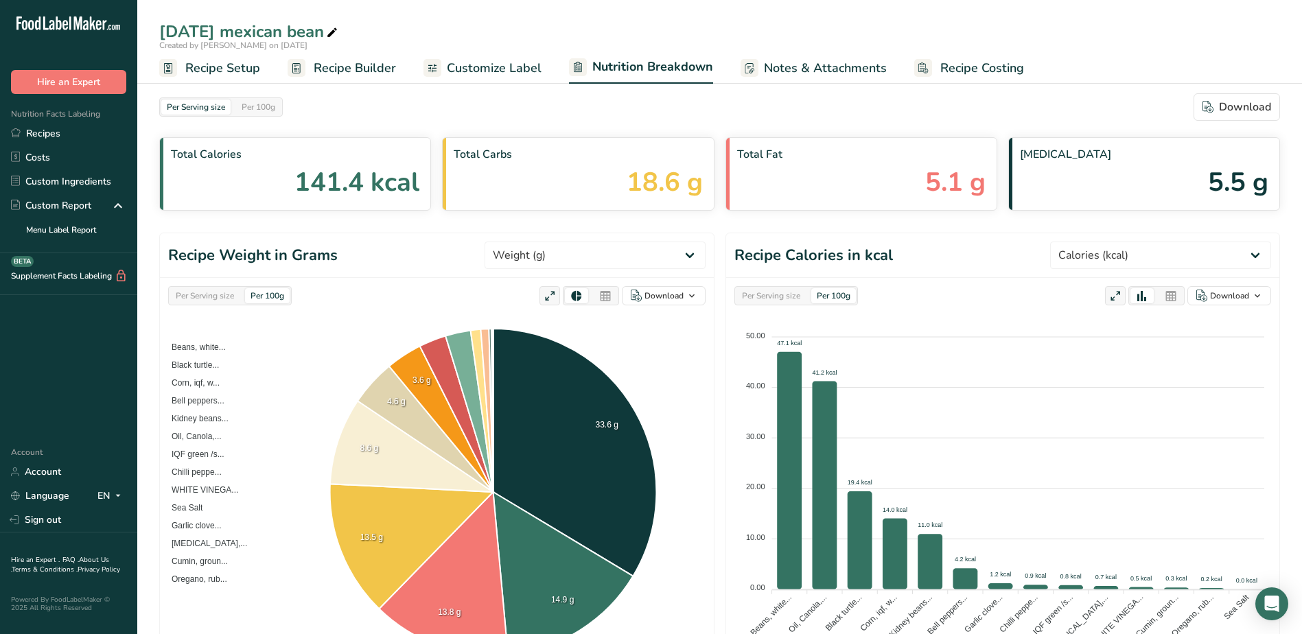
click at [430, 70] on icon at bounding box center [432, 68] width 11 height 17
